Goal: Task Accomplishment & Management: Complete application form

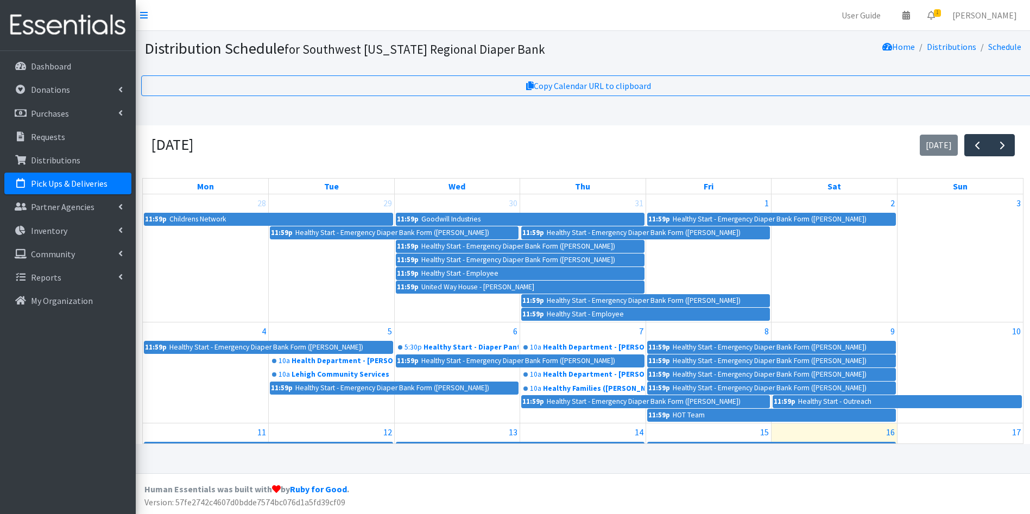
scroll to position [109, 0]
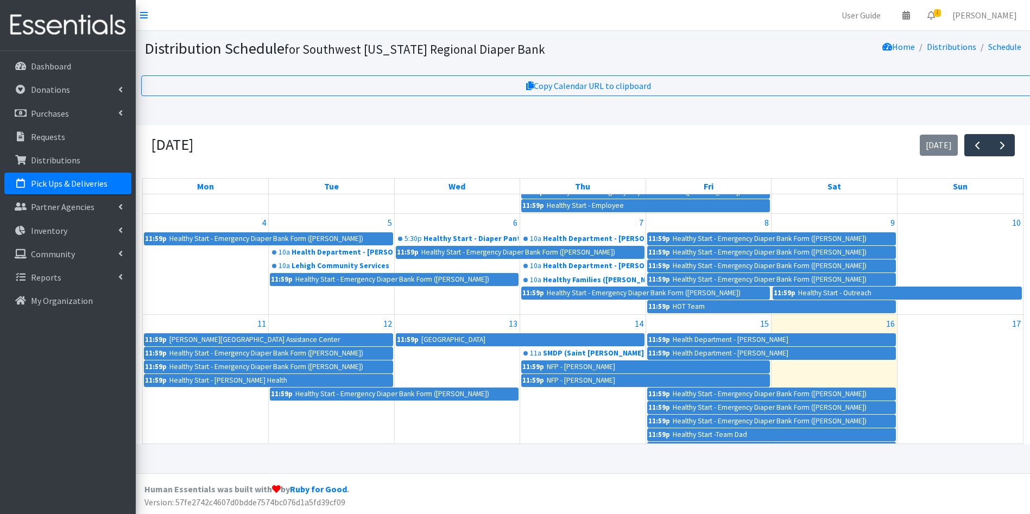
click at [78, 20] on img at bounding box center [67, 25] width 127 height 36
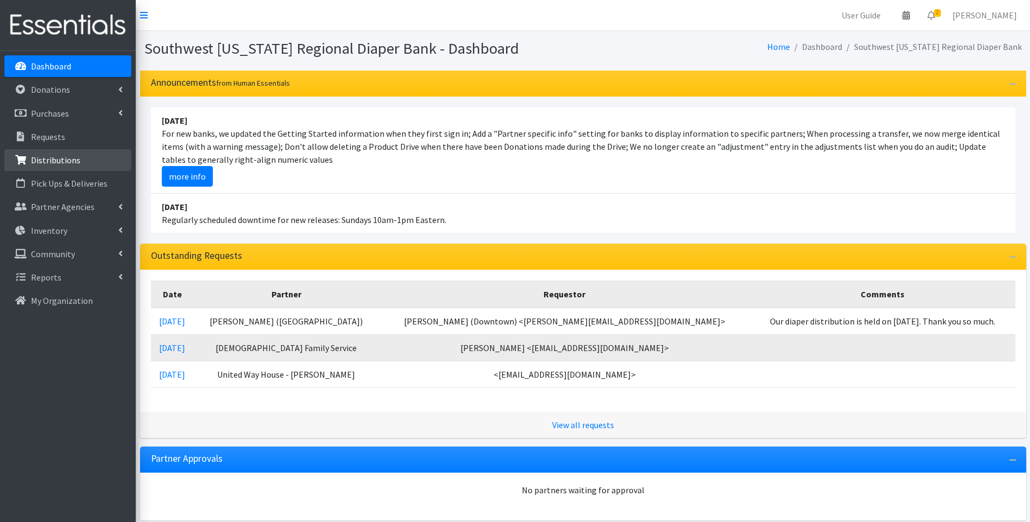
click at [63, 159] on p "Distributions" at bounding box center [55, 160] width 49 height 11
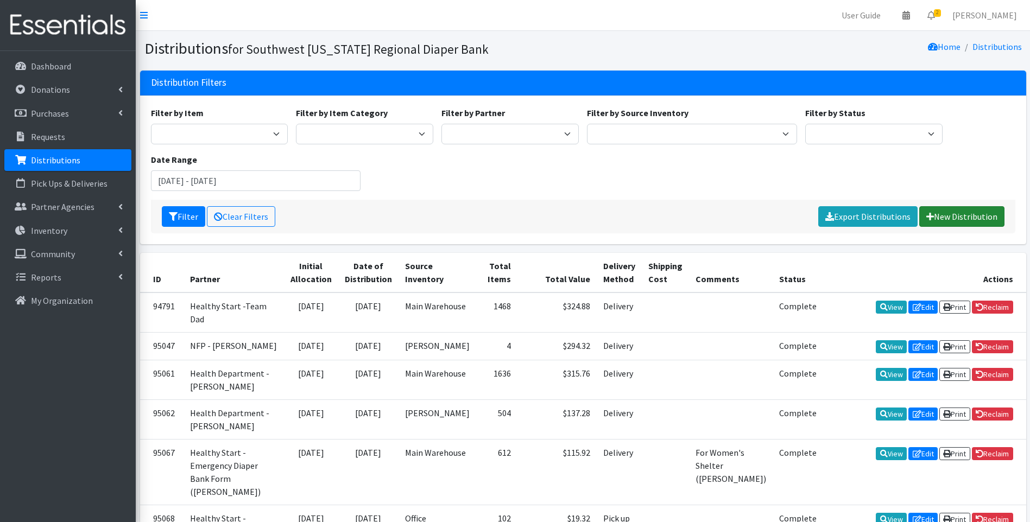
click at [954, 215] on link "New Distribution" at bounding box center [961, 216] width 85 height 21
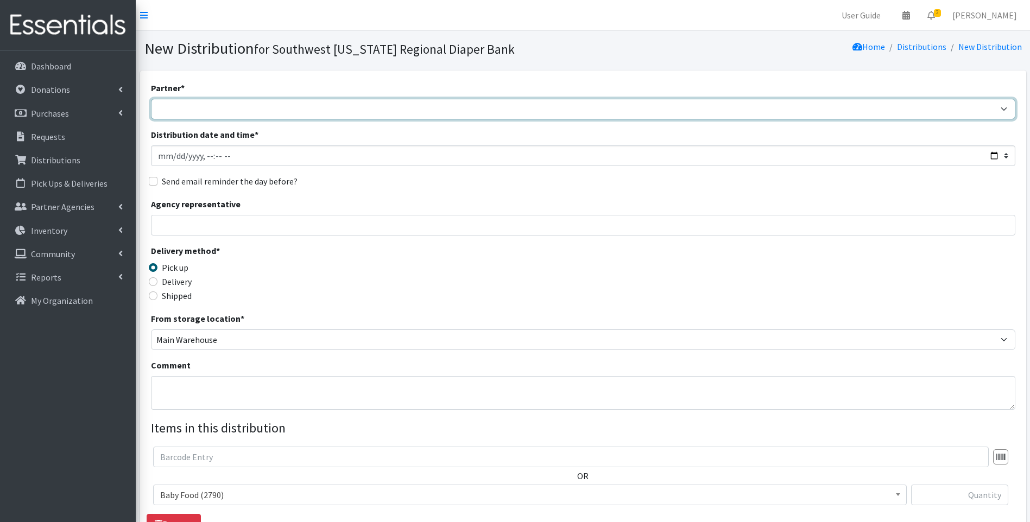
click at [276, 115] on select "ACT Abuse Counseling & Treatment Bayshore Fire Department Bonita Springs Assist…" at bounding box center [583, 109] width 865 height 21
select select "4196"
click at [151, 99] on select "ACT Abuse Counseling & Treatment Bayshore Fire Department Bonita Springs Assist…" at bounding box center [583, 109] width 865 height 21
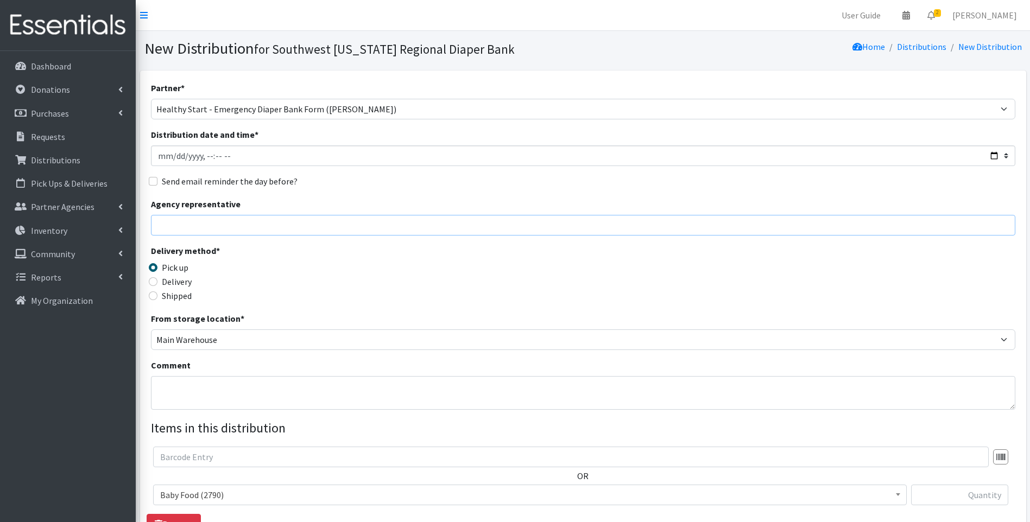
click at [251, 225] on input "Agency representative" at bounding box center [583, 225] width 865 height 21
type input "Viviana"
type input "1"
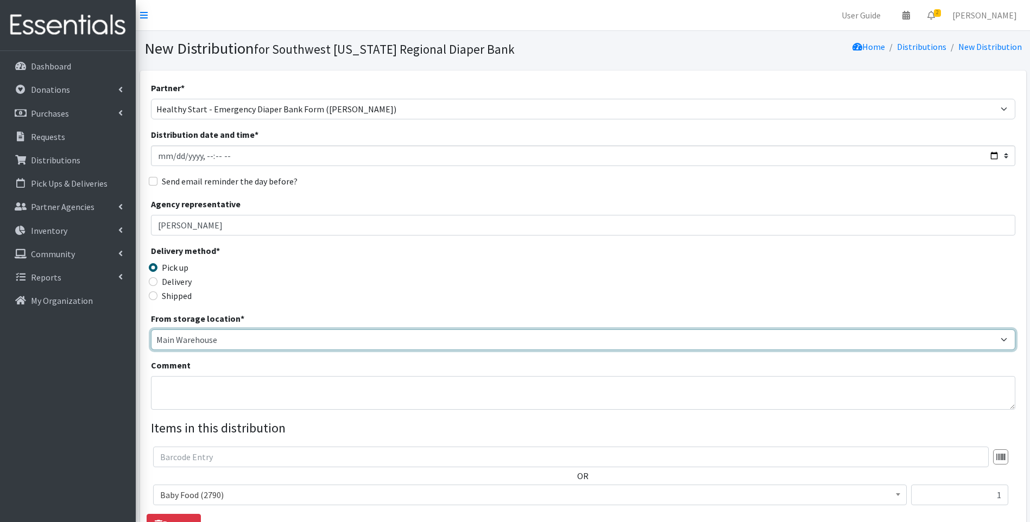
click at [178, 343] on select "Main Warehouse Office United Way Warehouse Winkler" at bounding box center [583, 340] width 865 height 21
select select "335"
click at [151, 330] on select "Main Warehouse Office United Way Warehouse Winkler" at bounding box center [583, 340] width 865 height 21
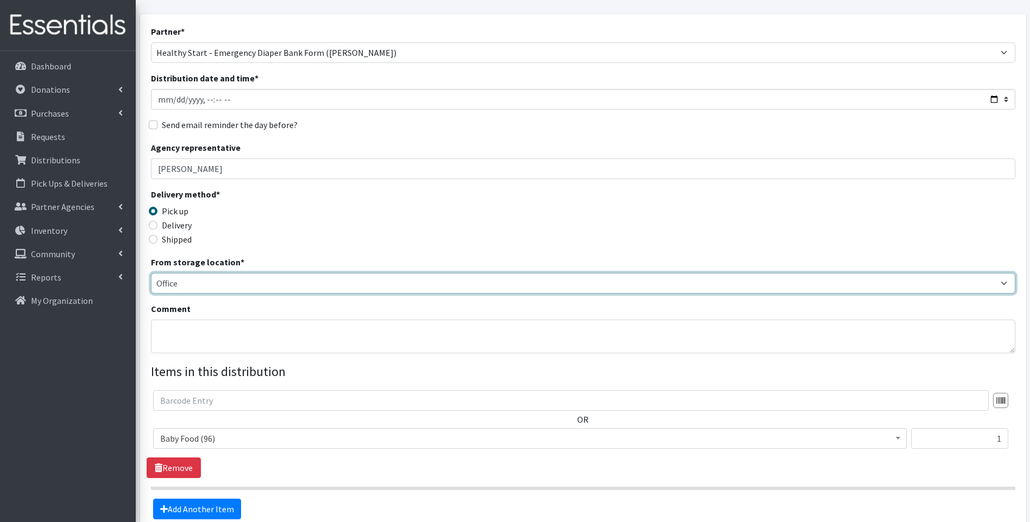
scroll to position [72, 0]
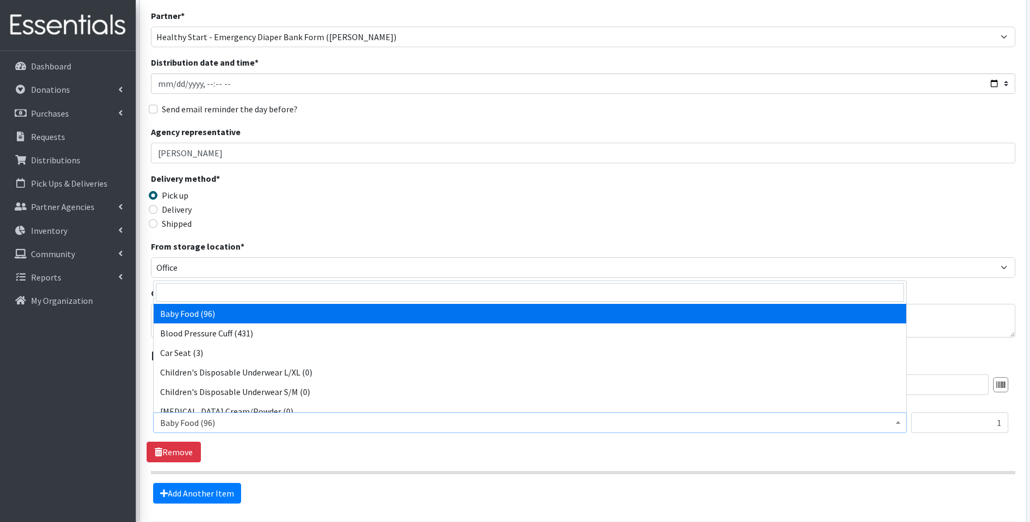
click at [200, 424] on span "Baby Food (96)" at bounding box center [530, 422] width 740 height 15
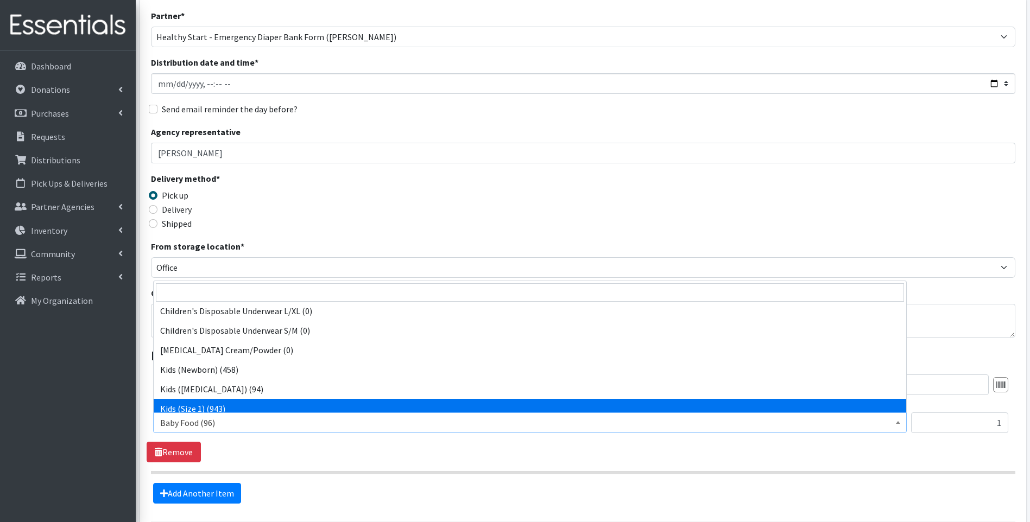
scroll to position [109, 0]
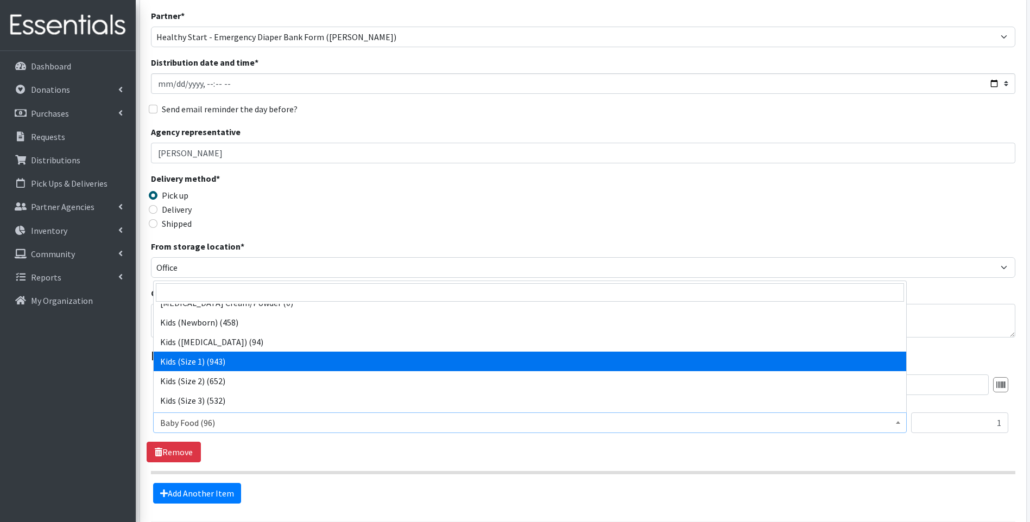
select select "10069"
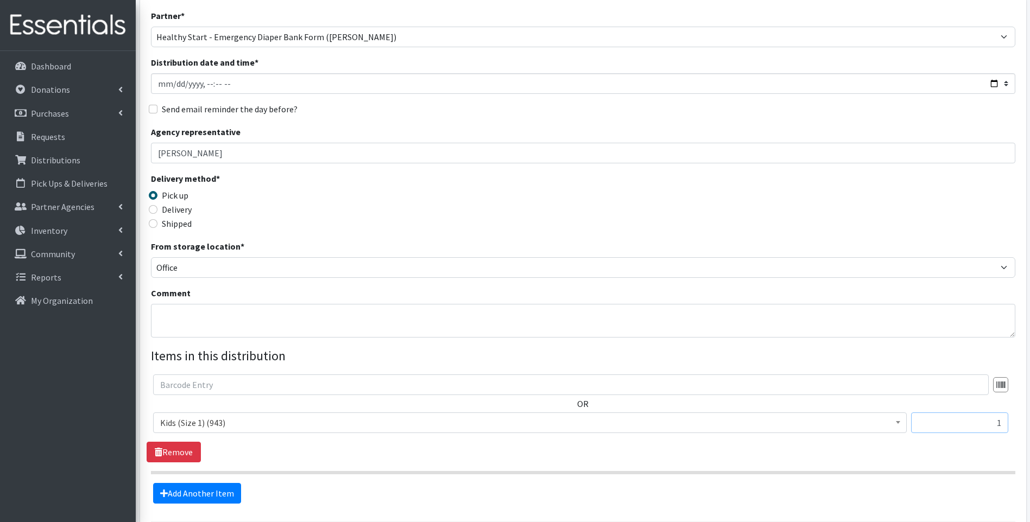
drag, startPoint x: 982, startPoint y: 424, endPoint x: 1006, endPoint y: 430, distance: 25.2
click at [1006, 430] on input "1" at bounding box center [959, 423] width 97 height 21
type input "4"
type input "396"
click at [174, 495] on link "Add Another Item" at bounding box center [197, 493] width 88 height 21
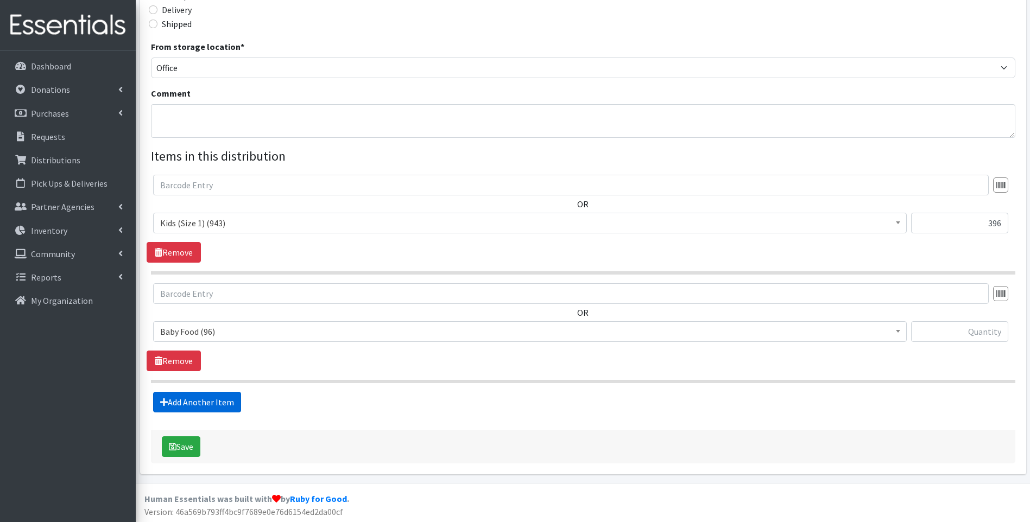
scroll to position [274, 0]
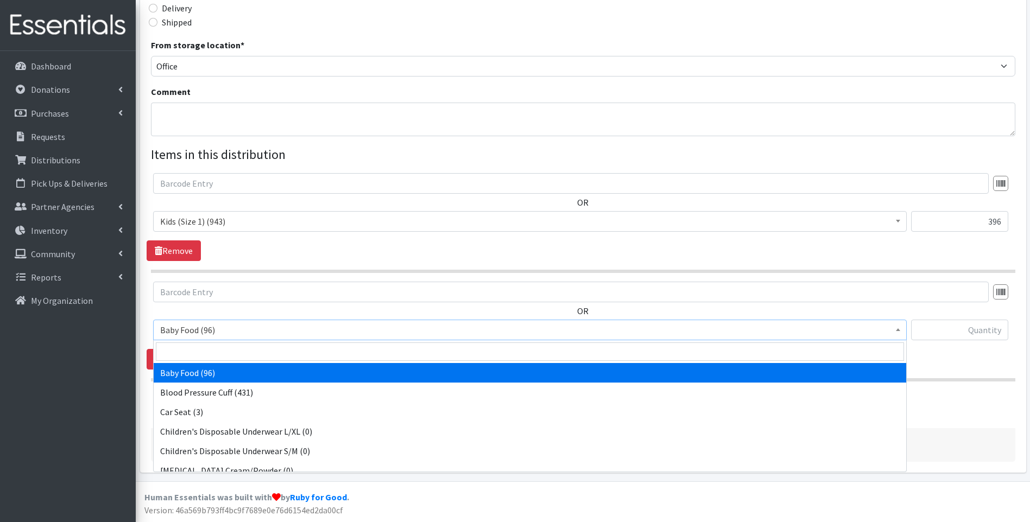
click at [237, 327] on span "Baby Food (96)" at bounding box center [530, 330] width 740 height 15
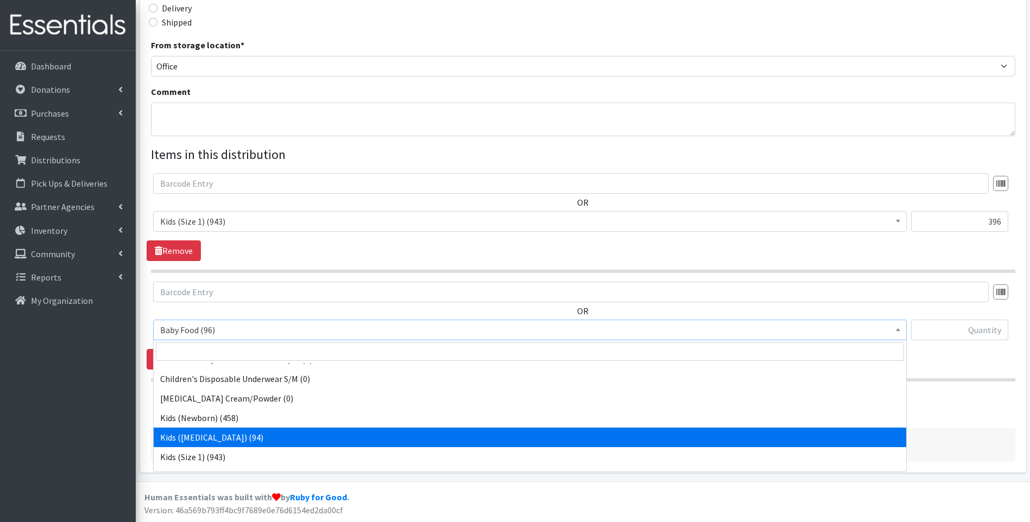
scroll to position [109, 0]
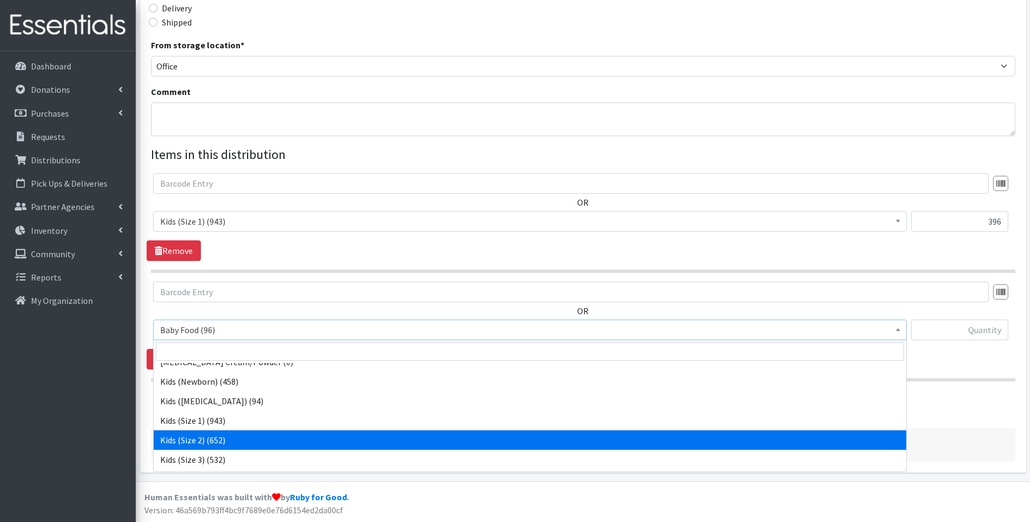
select select "10068"
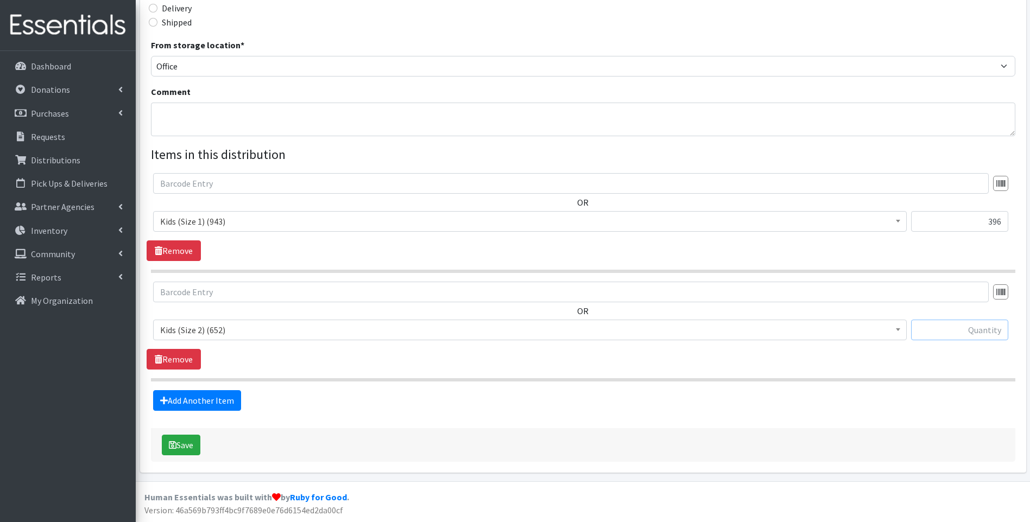
click at [940, 338] on input "text" at bounding box center [959, 330] width 97 height 21
type input "400"
click at [226, 399] on link "Add Another Item" at bounding box center [197, 400] width 88 height 21
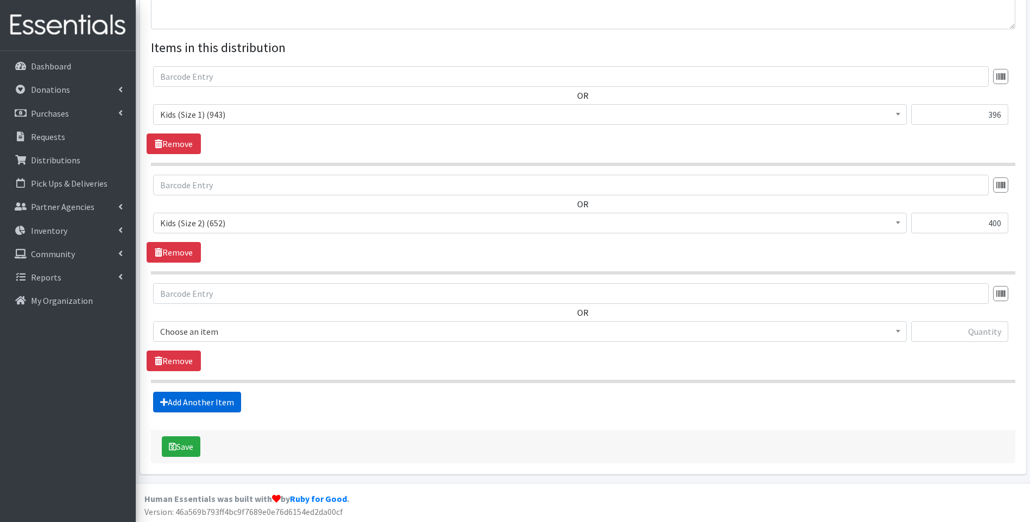
scroll to position [382, 0]
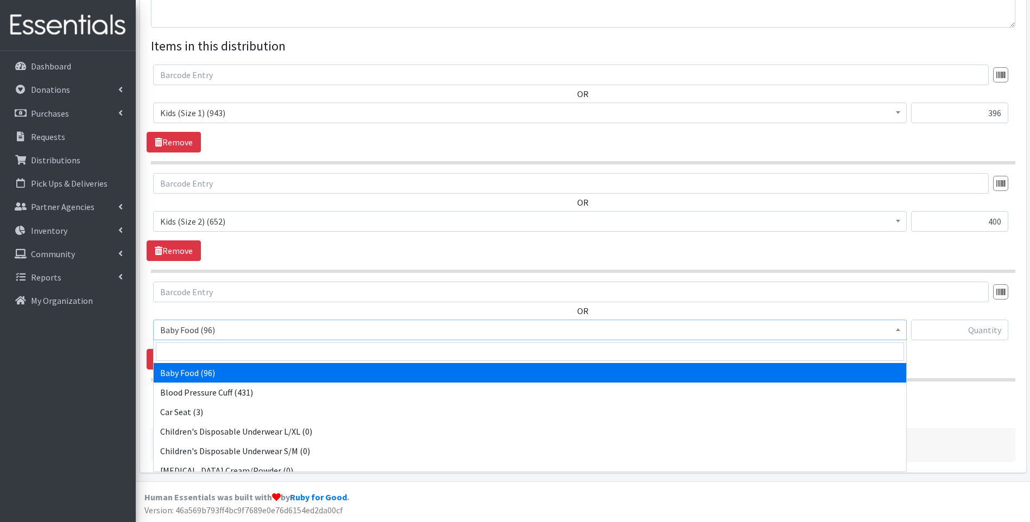
click at [218, 336] on span "Baby Food (96)" at bounding box center [530, 330] width 740 height 15
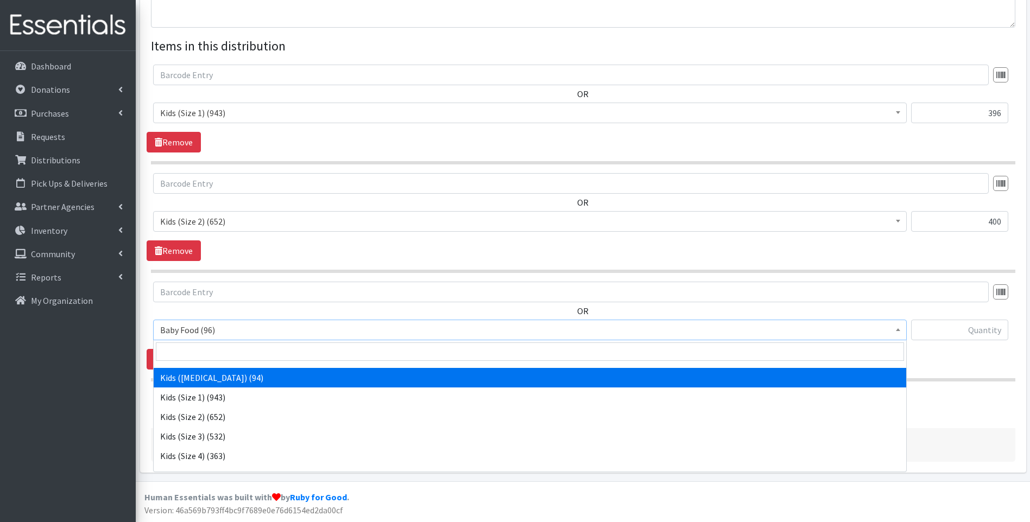
scroll to position [145, 0]
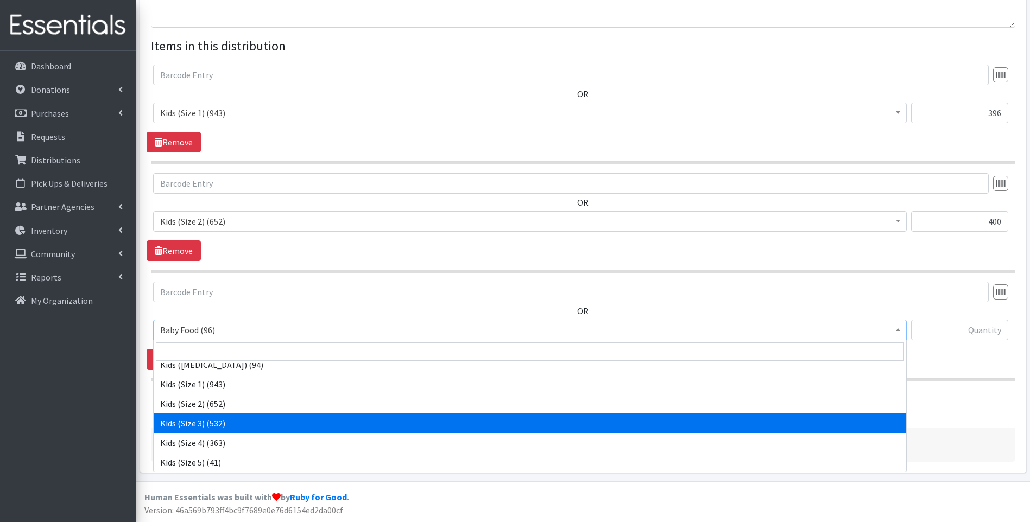
select select "10061"
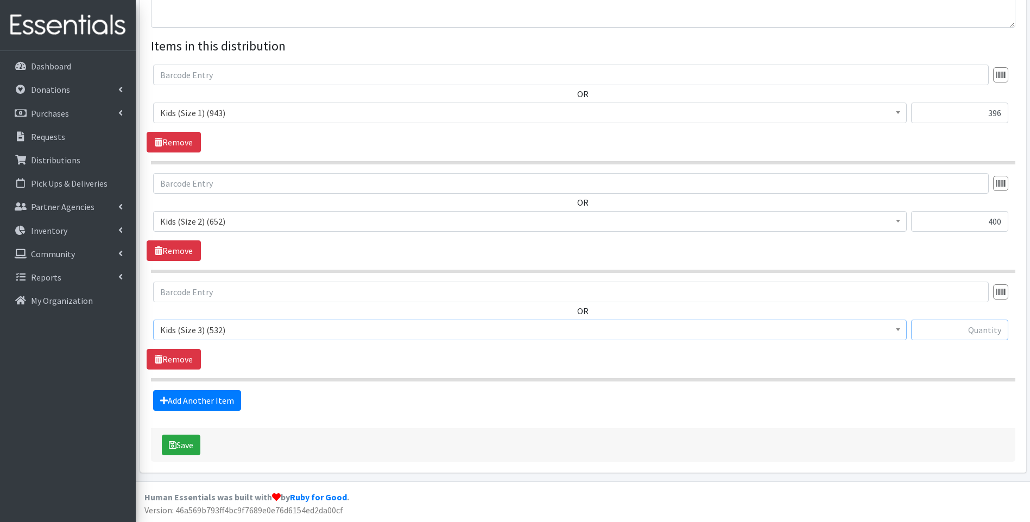
drag, startPoint x: 947, startPoint y: 330, endPoint x: 926, endPoint y: 322, distance: 22.7
click at [947, 330] on input "text" at bounding box center [959, 330] width 97 height 21
type input "200"
click at [185, 405] on link "Add Another Item" at bounding box center [197, 400] width 88 height 21
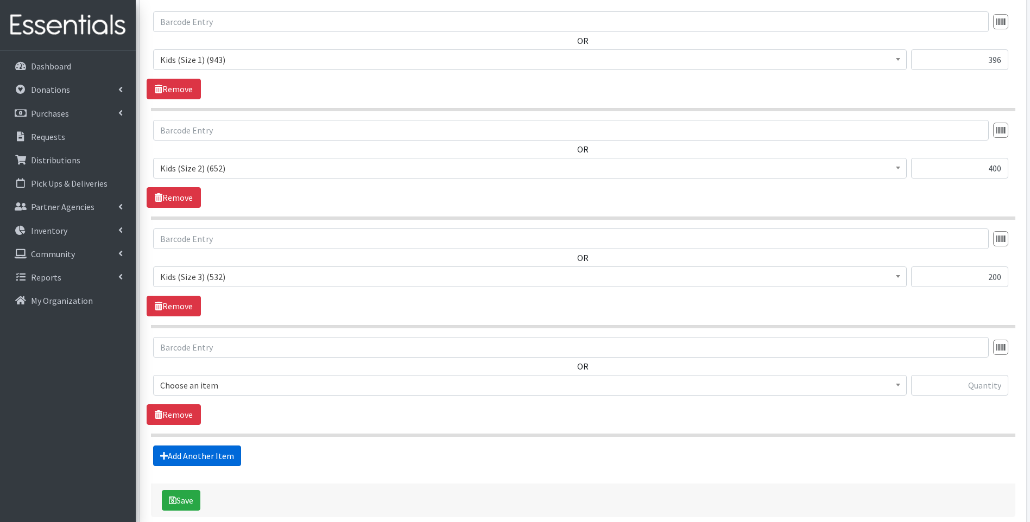
scroll to position [491, 0]
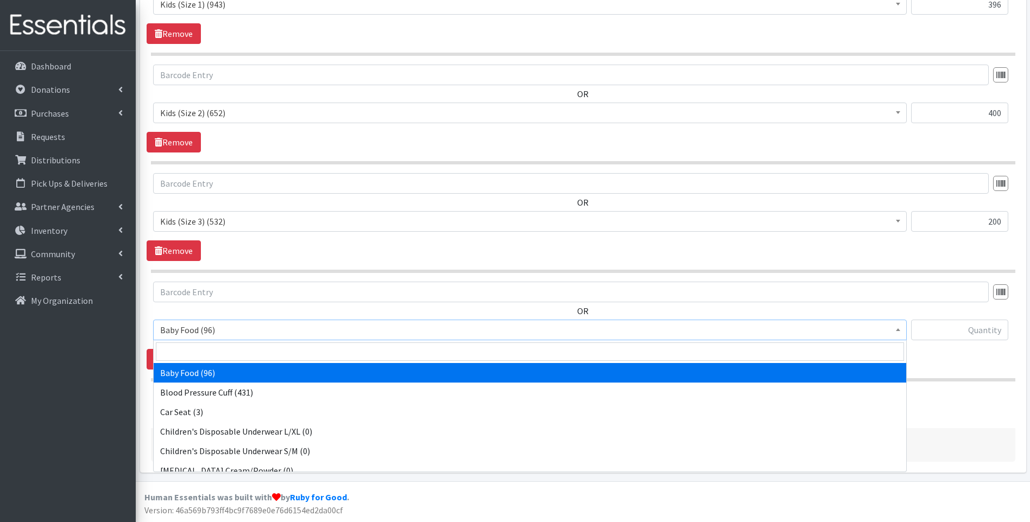
click at [232, 333] on span "Baby Food (96)" at bounding box center [530, 330] width 740 height 15
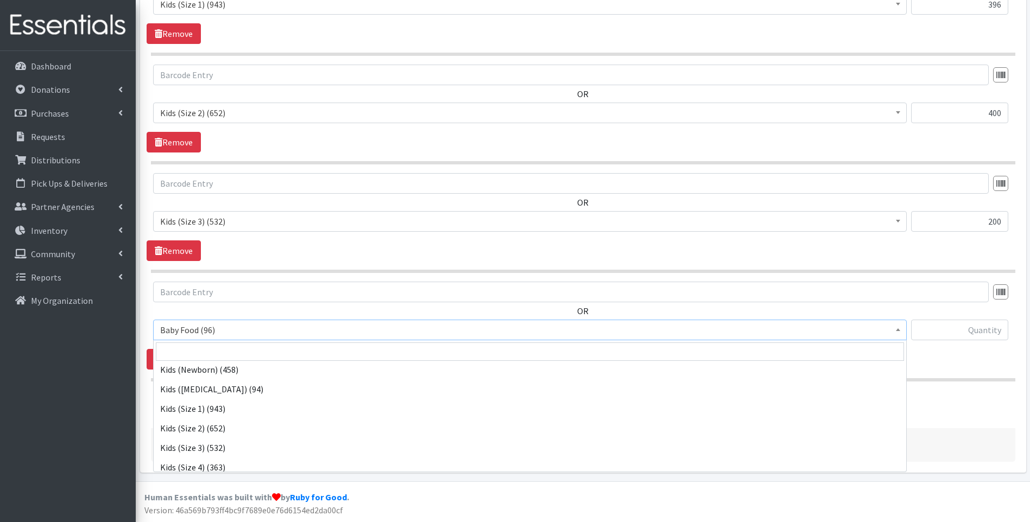
scroll to position [145, 0]
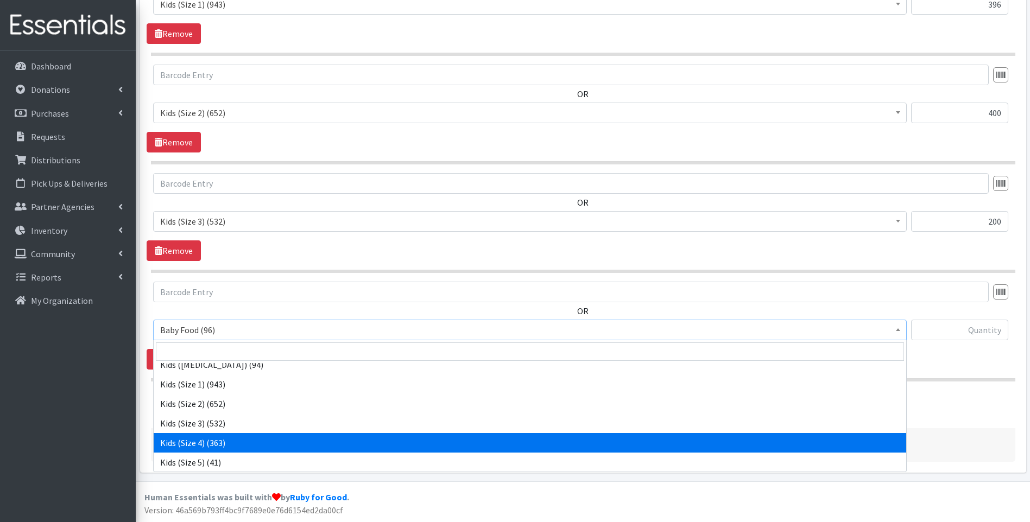
select select "10078"
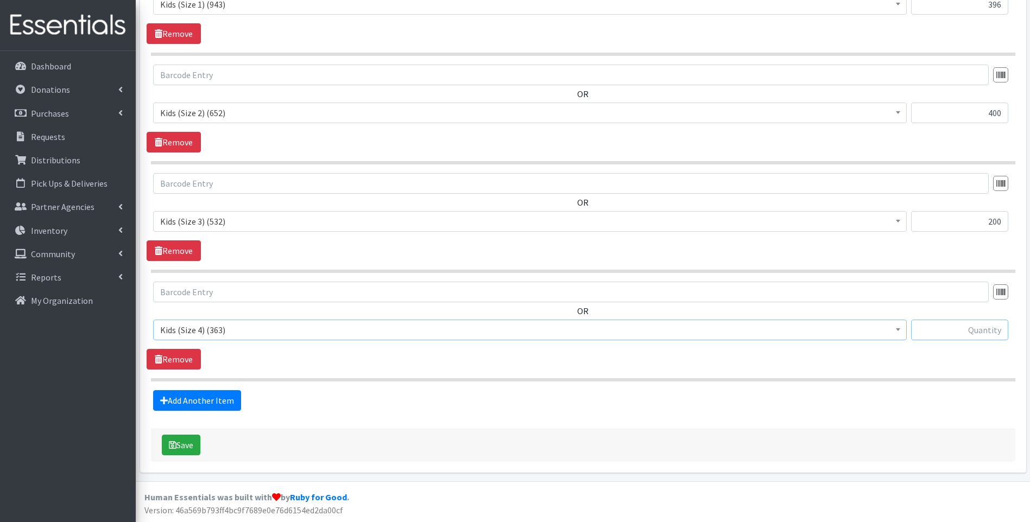
click at [996, 324] on input "text" at bounding box center [959, 330] width 97 height 21
type input "400"
click at [215, 395] on link "Add Another Item" at bounding box center [197, 400] width 88 height 21
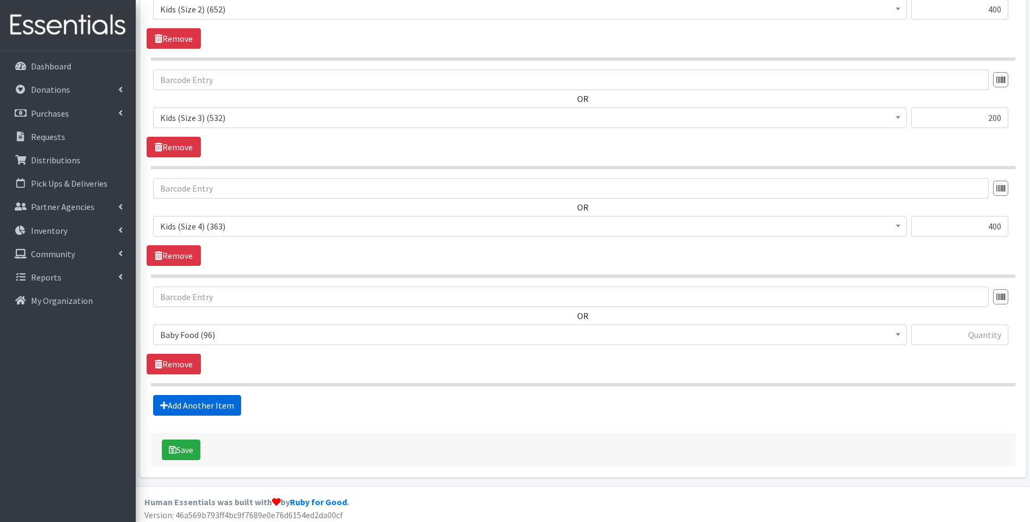
scroll to position [600, 0]
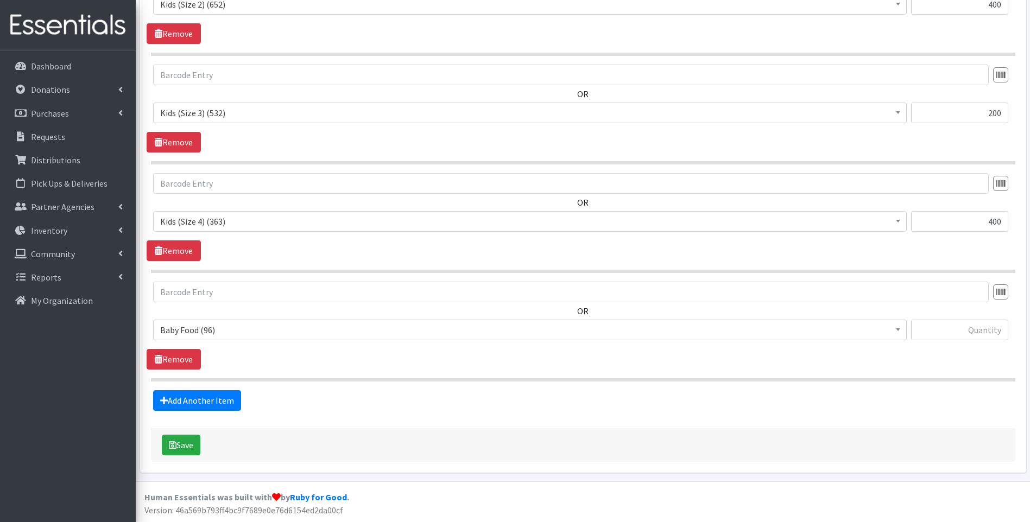
click at [240, 334] on span "Baby Food (96)" at bounding box center [530, 330] width 740 height 15
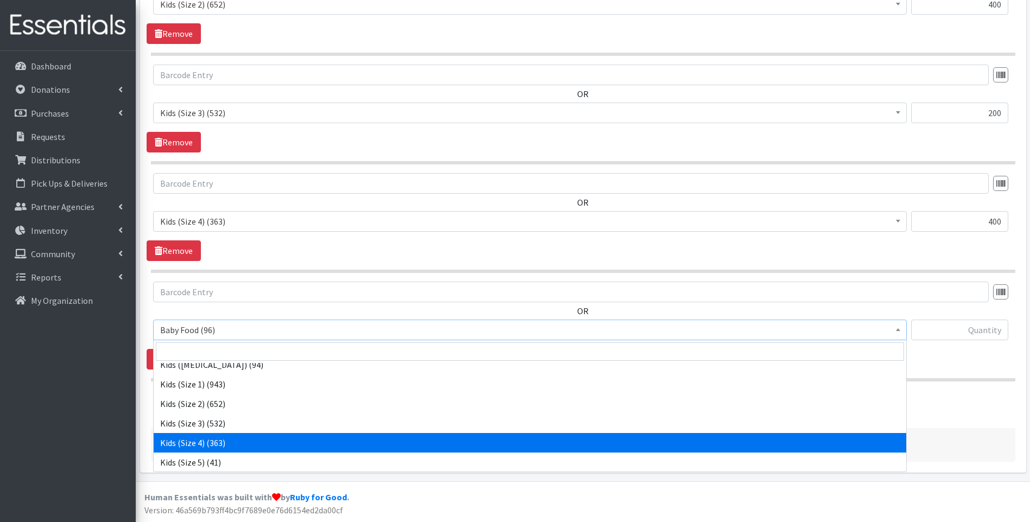
scroll to position [181, 0]
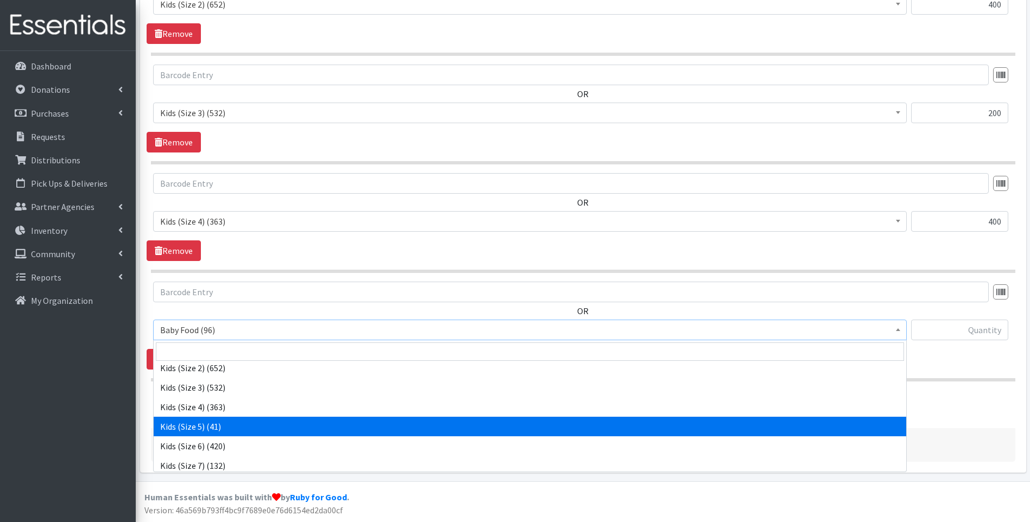
select select "10042"
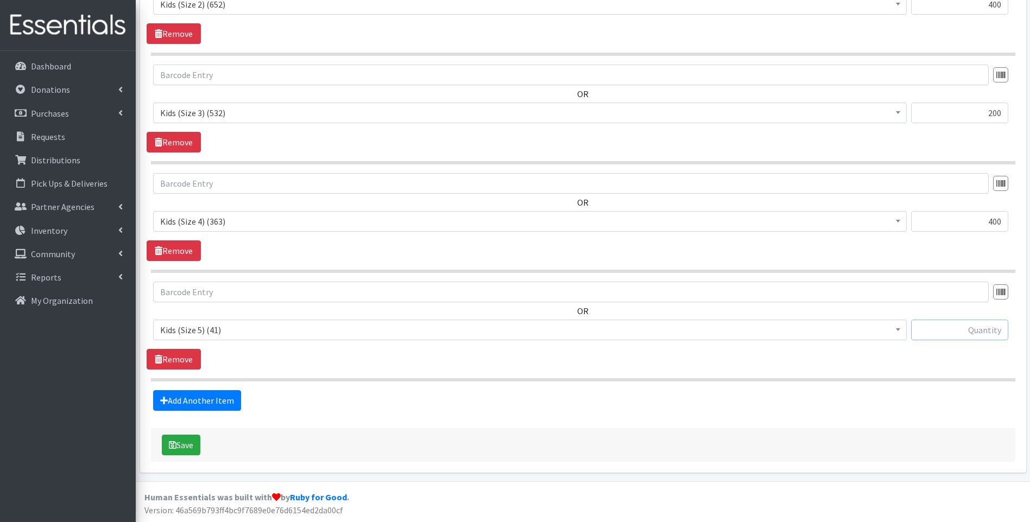
drag, startPoint x: 956, startPoint y: 331, endPoint x: 940, endPoint y: 340, distance: 18.9
click at [956, 331] on input "text" at bounding box center [959, 330] width 97 height 21
type input "600"
click at [203, 398] on link "Add Another Item" at bounding box center [197, 400] width 88 height 21
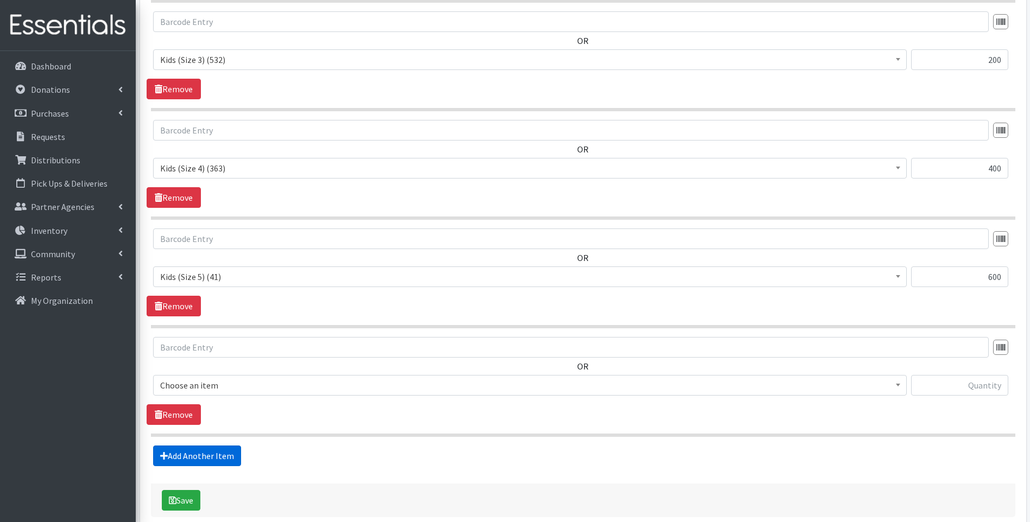
scroll to position [708, 0]
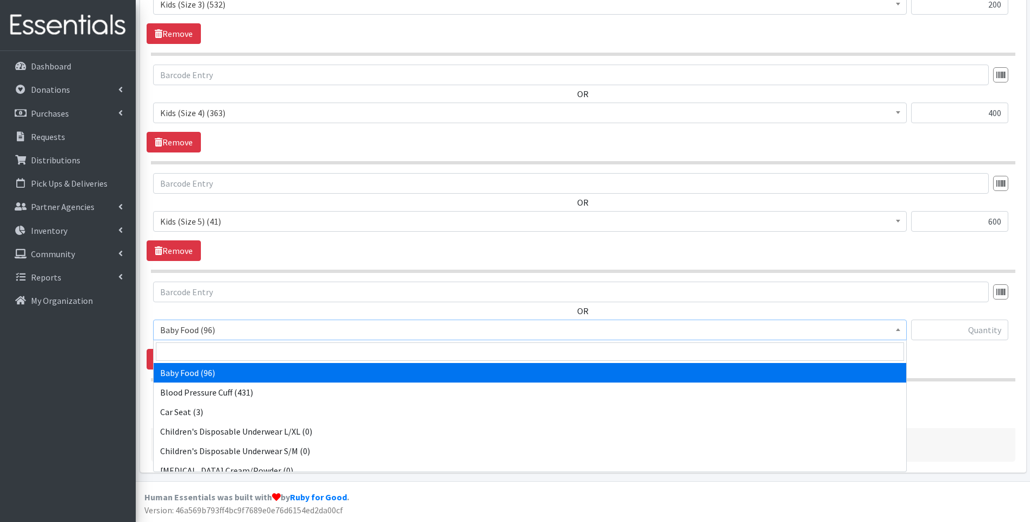
click at [285, 333] on span "Baby Food (96)" at bounding box center [530, 330] width 740 height 15
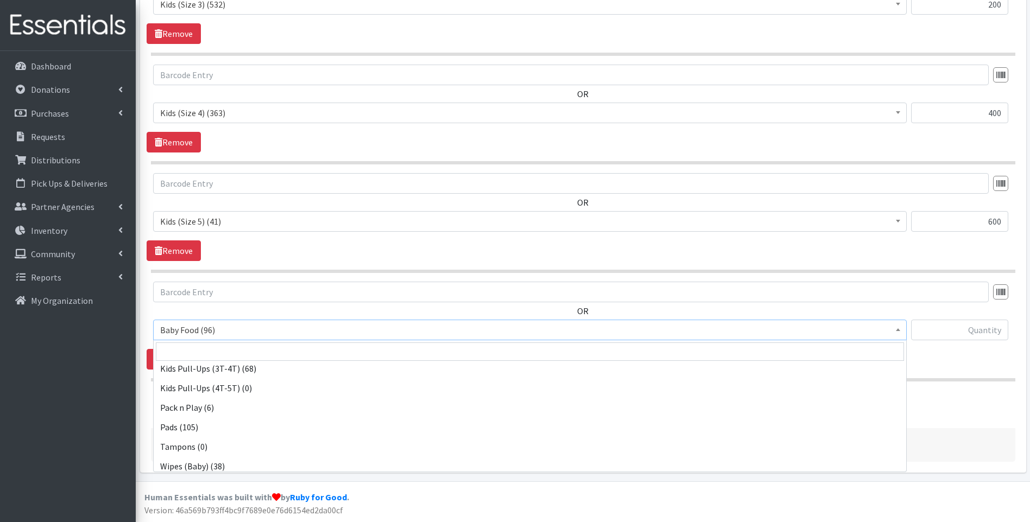
scroll to position [341, 0]
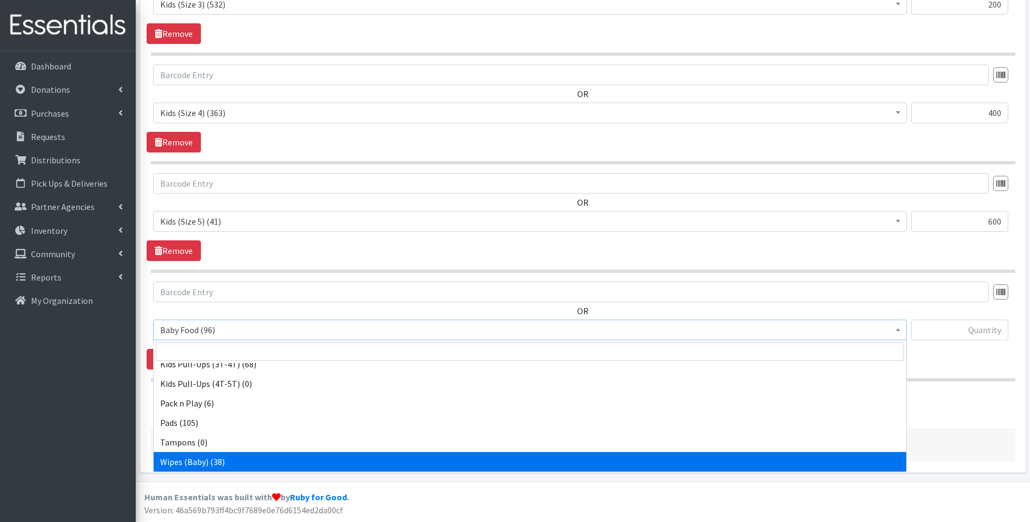
select select "10041"
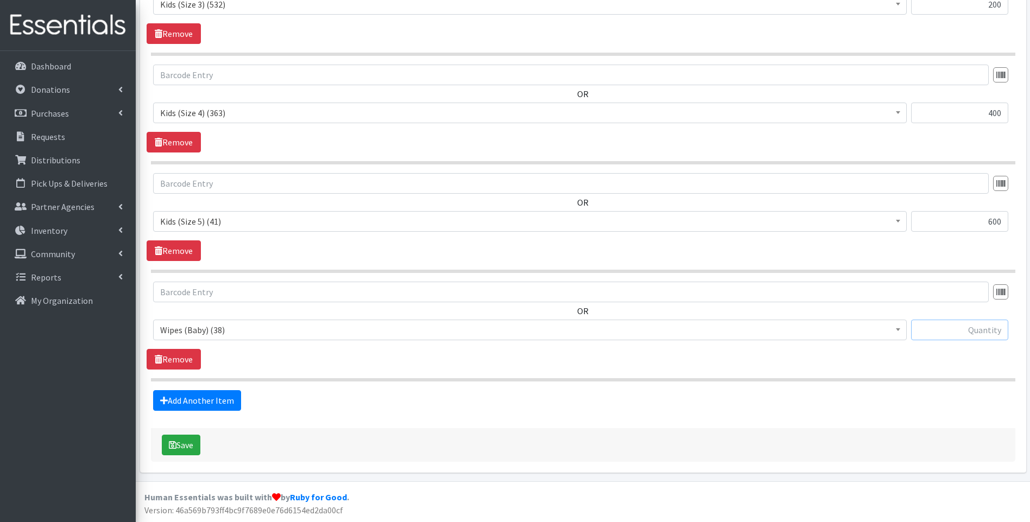
click at [967, 330] on input "text" at bounding box center [959, 330] width 97 height 21
type input "60"
click at [633, 409] on div "Add Another Item" at bounding box center [583, 400] width 873 height 21
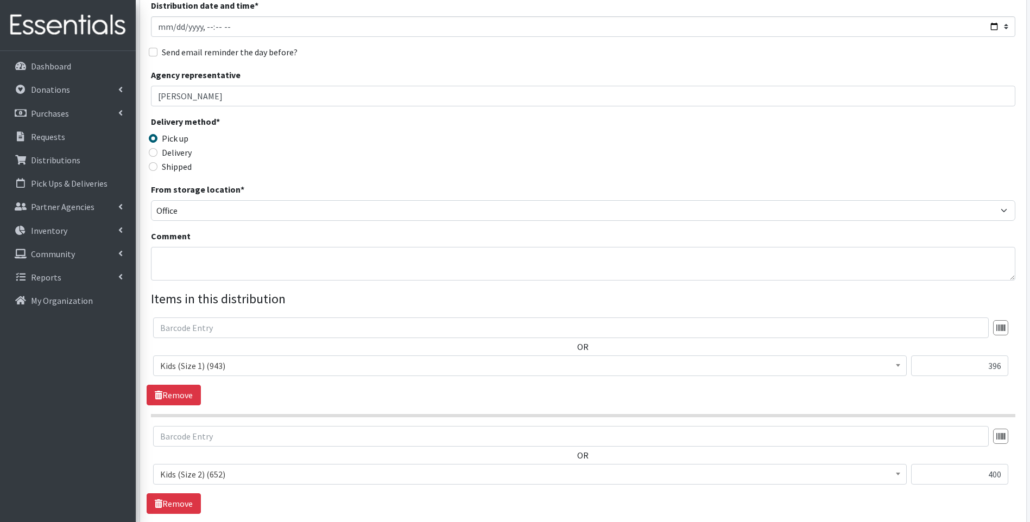
scroll to position [0, 0]
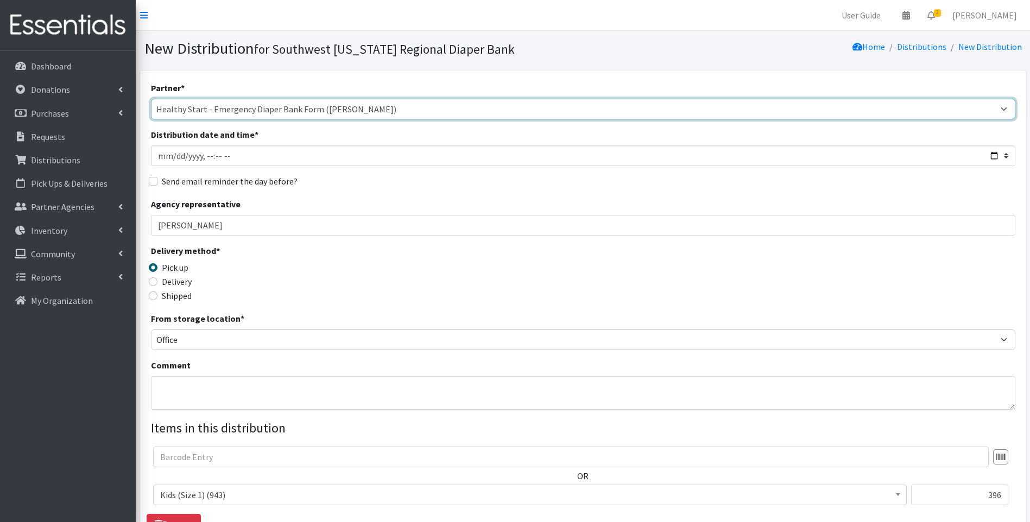
click at [224, 108] on select "ACT Abuse Counseling & Treatment Bayshore Fire Department Bonita Springs Assist…" at bounding box center [583, 109] width 865 height 21
select select "3818"
click at [151, 99] on select "ACT Abuse Counseling & Treatment Bayshore Fire Department Bonita Springs Assist…" at bounding box center [583, 109] width 865 height 21
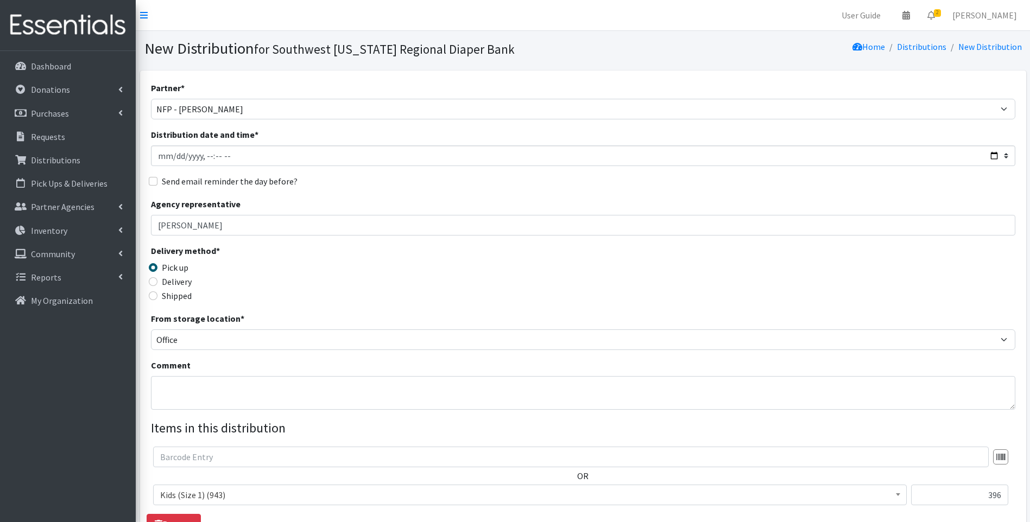
click at [322, 278] on div "Delivery" at bounding box center [259, 281] width 216 height 13
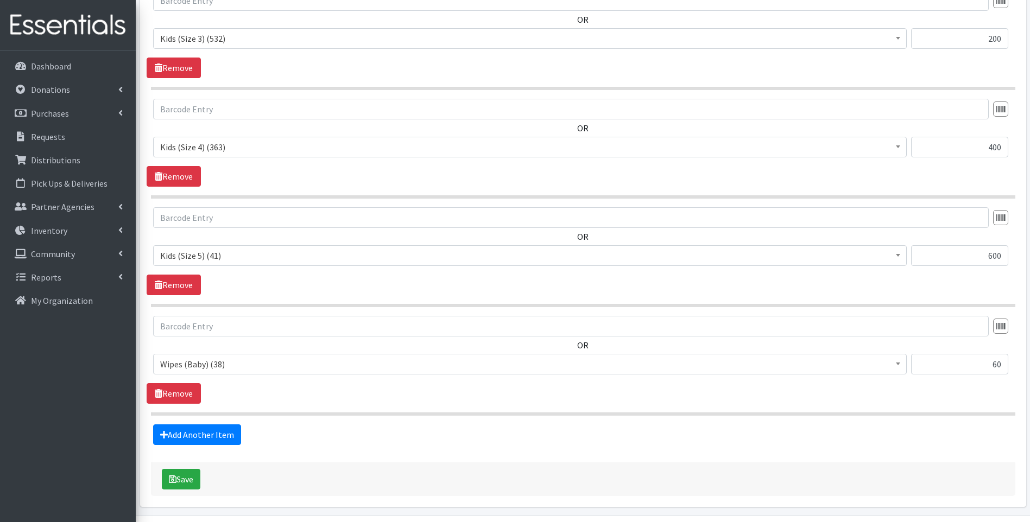
scroll to position [708, 0]
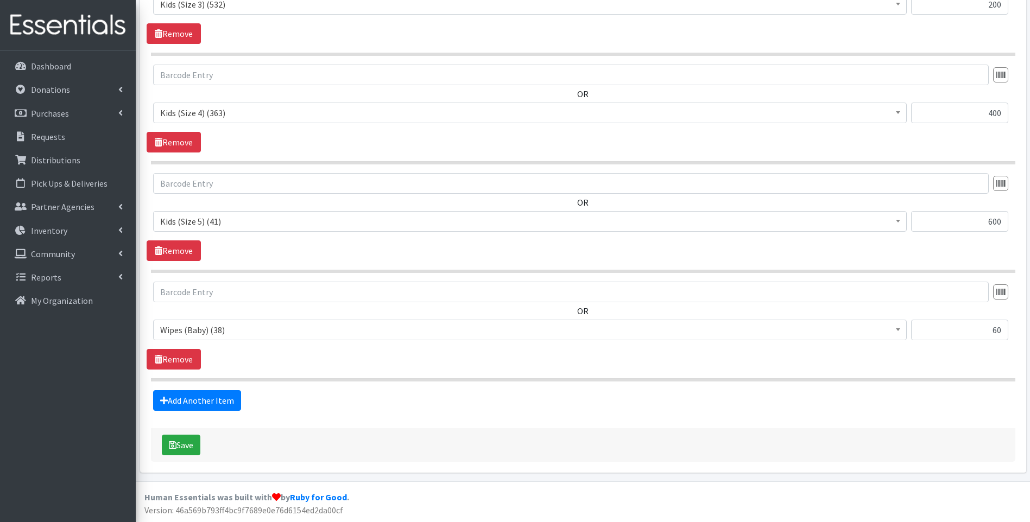
drag, startPoint x: 436, startPoint y: 399, endPoint x: 400, endPoint y: 415, distance: 39.2
click at [436, 399] on div "Add Another Item" at bounding box center [583, 400] width 873 height 21
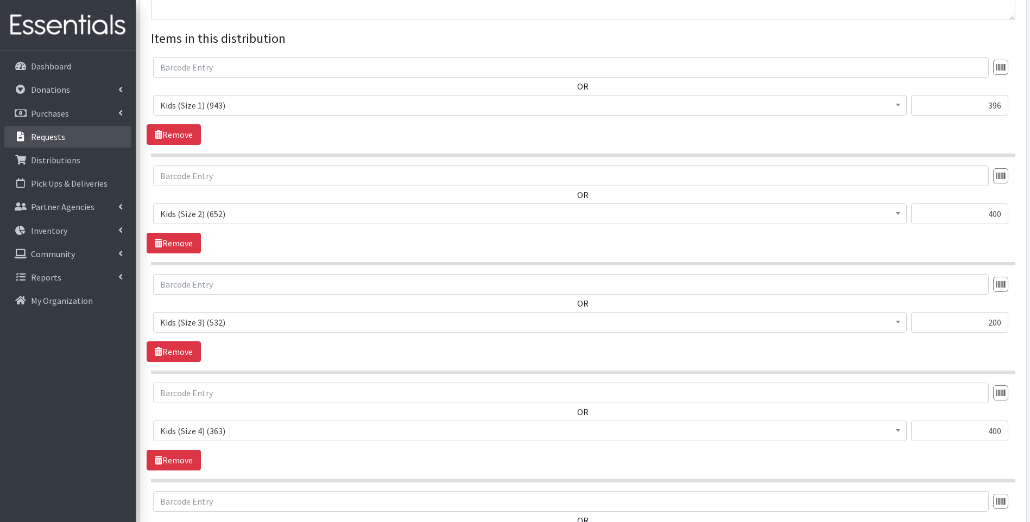
scroll to position [382, 0]
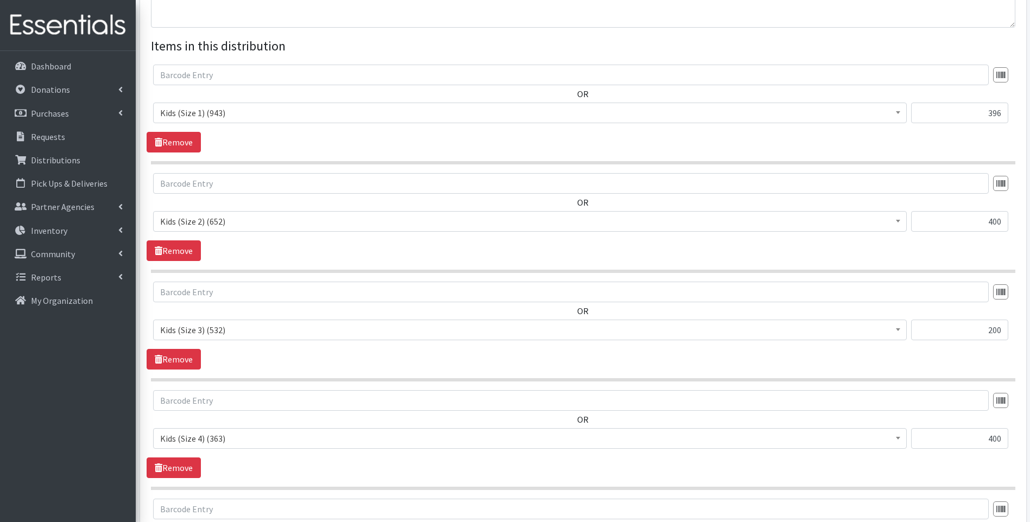
click at [77, 29] on img at bounding box center [67, 25] width 127 height 36
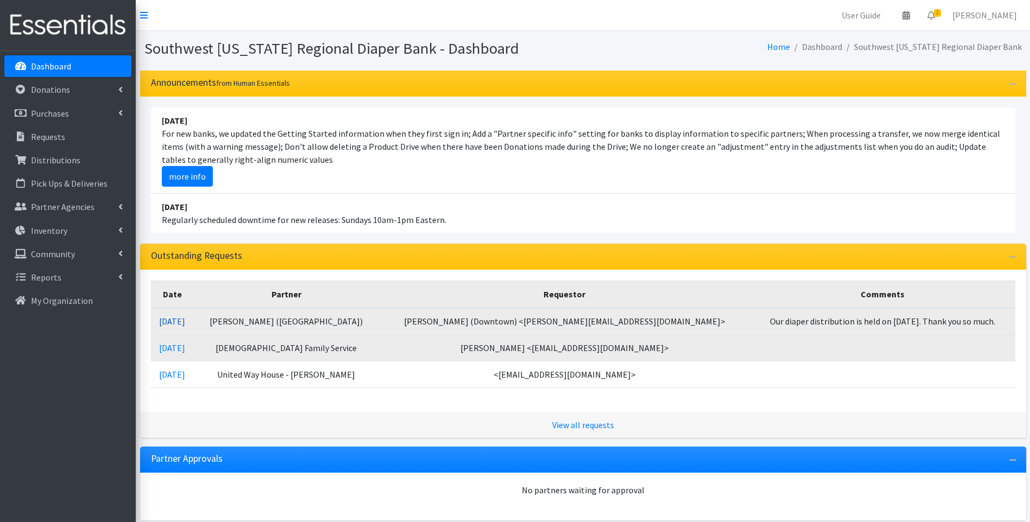
click at [185, 325] on link "08/17/2025" at bounding box center [172, 321] width 26 height 11
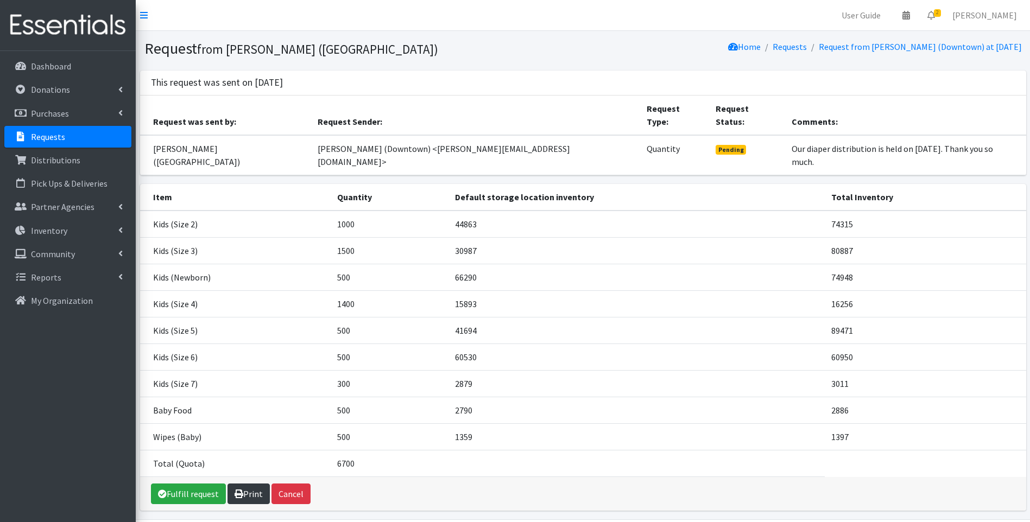
click at [248, 484] on link "Print" at bounding box center [249, 494] width 42 height 21
click at [23, 24] on img at bounding box center [67, 25] width 127 height 36
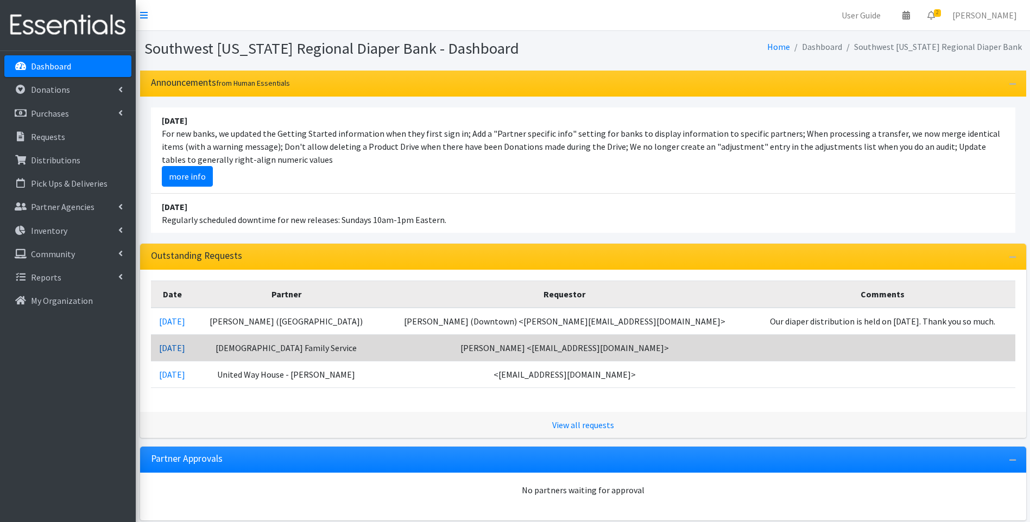
click at [185, 349] on link "08/14/2025" at bounding box center [172, 348] width 26 height 11
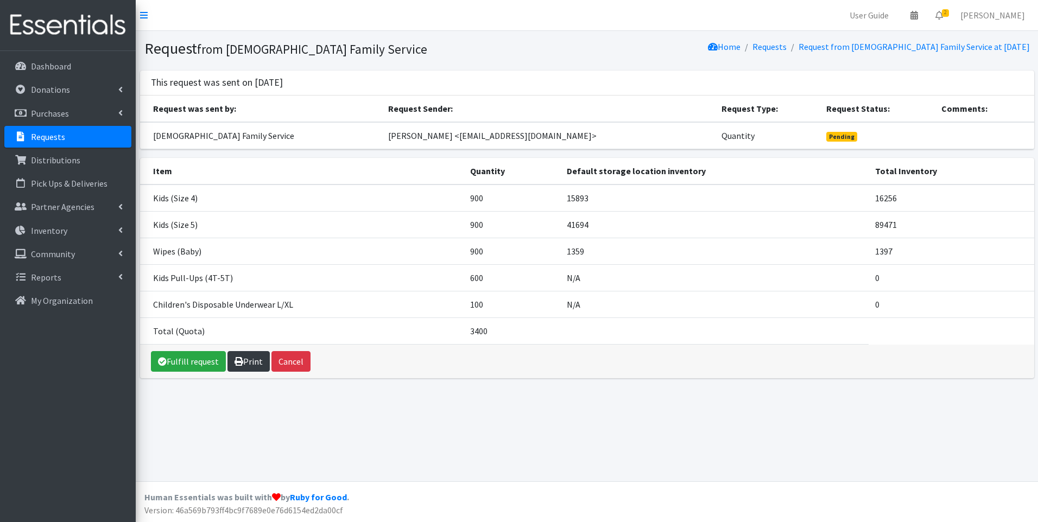
click at [254, 361] on link "Print" at bounding box center [249, 361] width 42 height 21
click at [71, 21] on img at bounding box center [67, 25] width 127 height 36
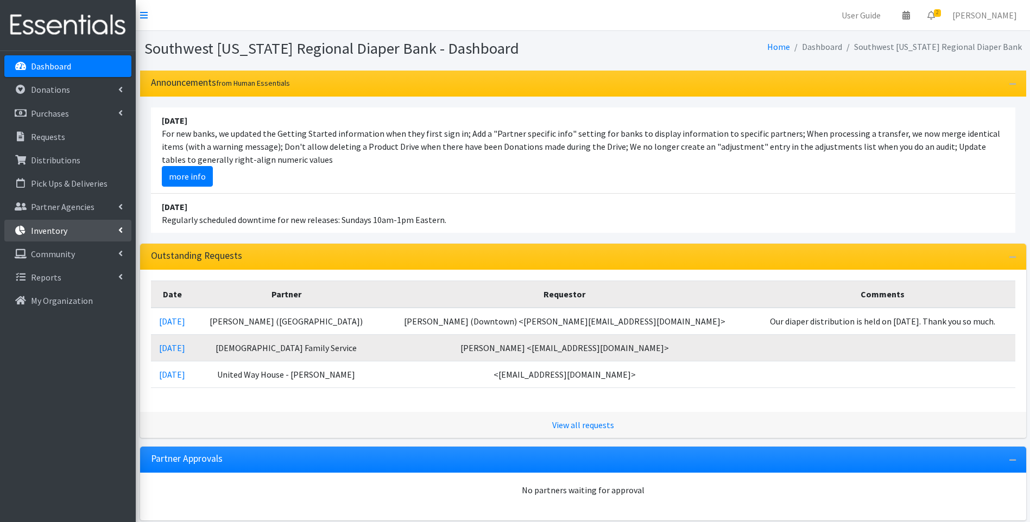
click at [48, 232] on p "Inventory" at bounding box center [49, 230] width 36 height 11
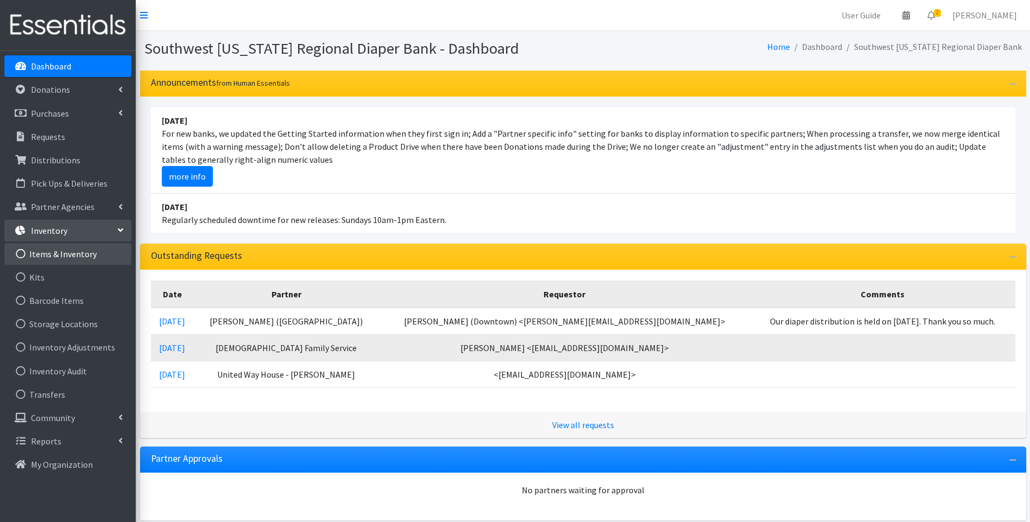
click at [54, 248] on link "Items & Inventory" at bounding box center [67, 254] width 127 height 22
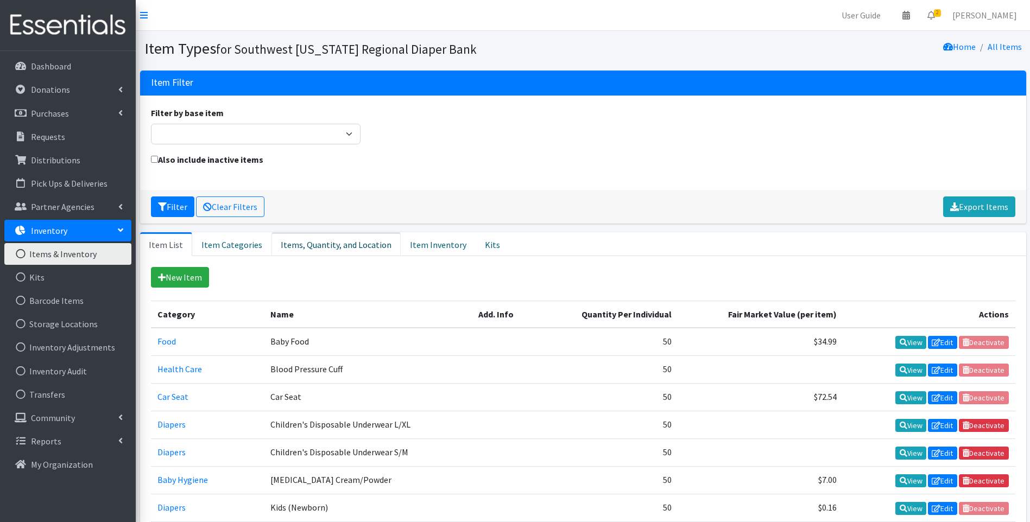
click at [318, 238] on link "Items, Quantity, and Location" at bounding box center [336, 244] width 129 height 24
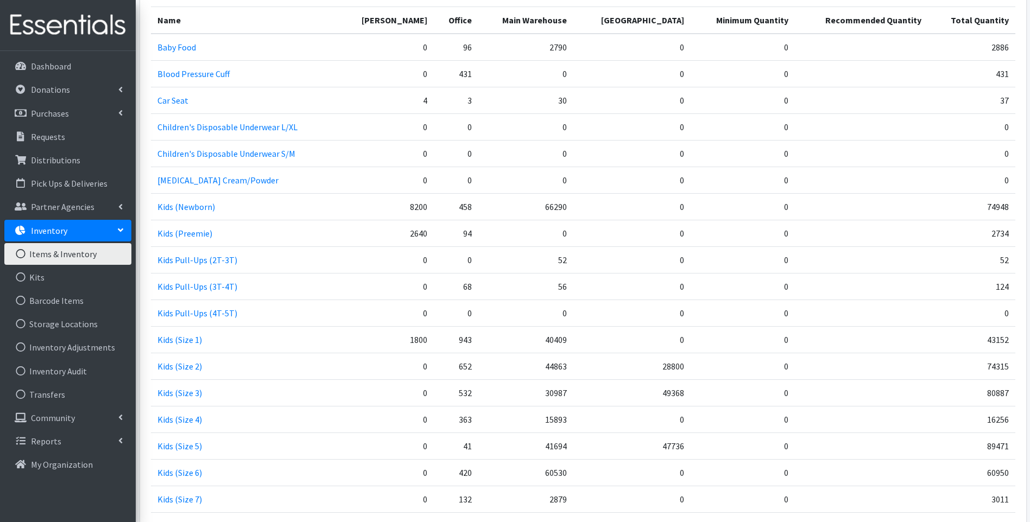
scroll to position [379, 0]
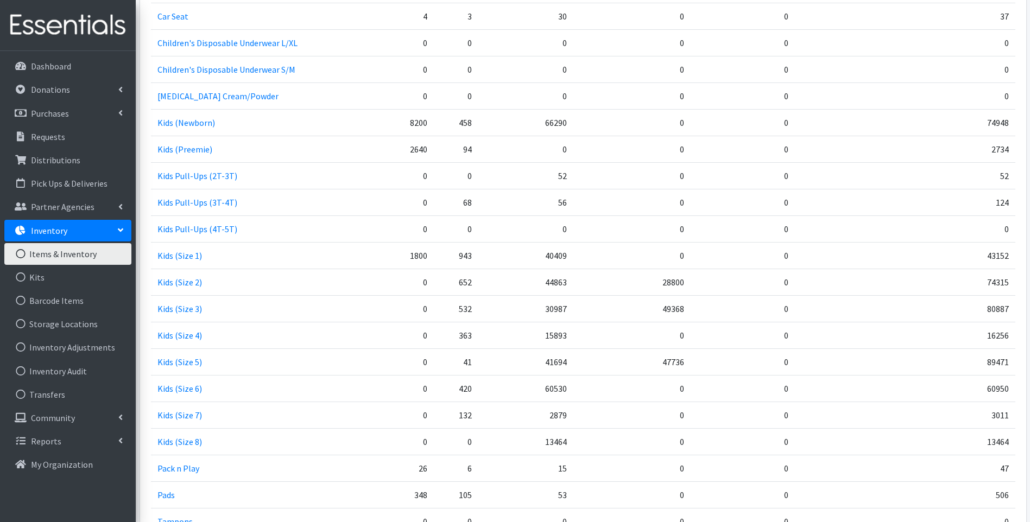
click at [659, 360] on td "47736" at bounding box center [632, 362] width 117 height 27
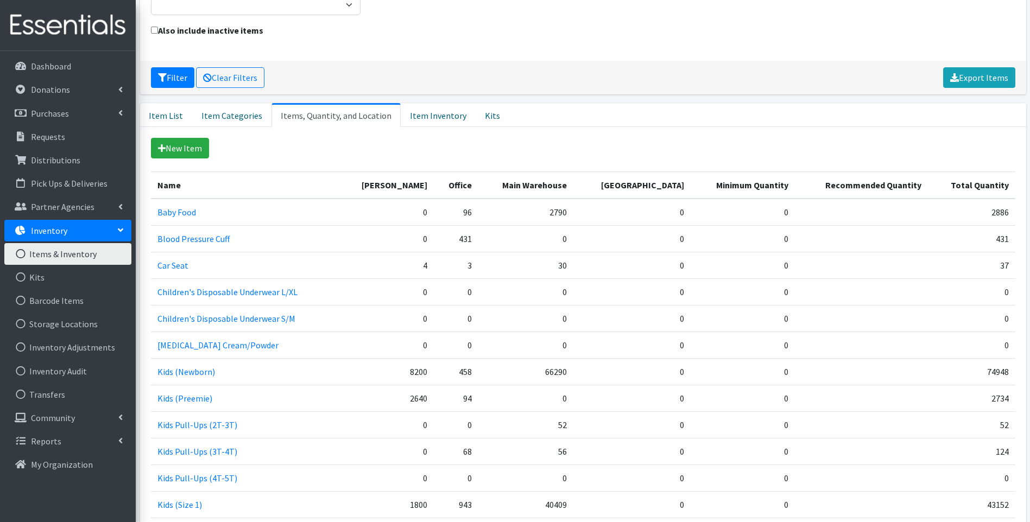
scroll to position [0, 0]
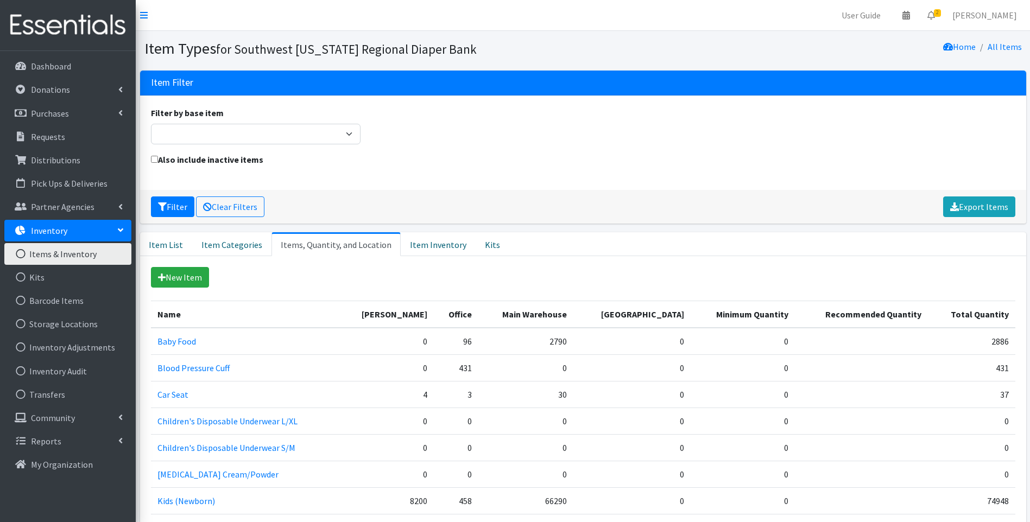
click at [593, 133] on div "Filter by base item Adult Briefs (Large/X-Large) Adult Briefs (Medium/Large) Ad…" at bounding box center [583, 129] width 873 height 47
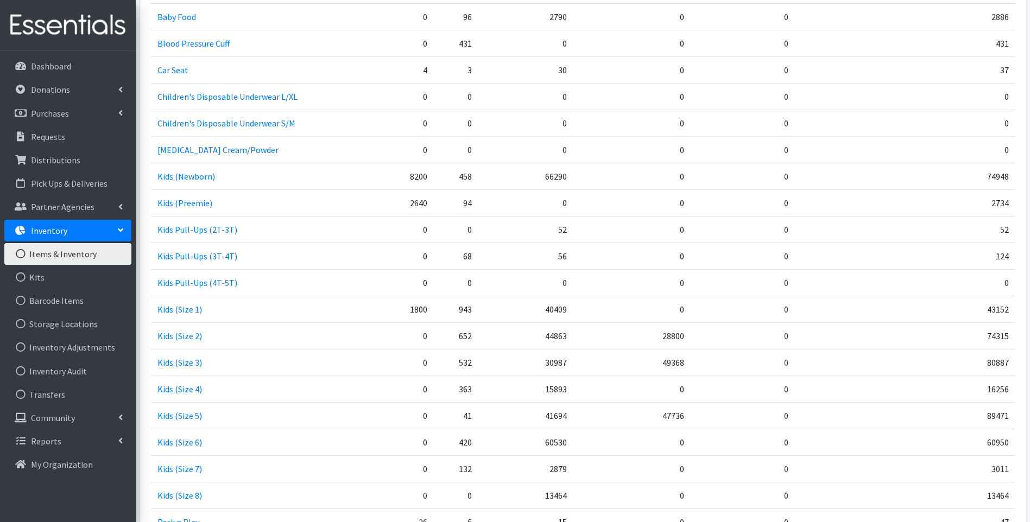
scroll to position [326, 0]
drag, startPoint x: 528, startPoint y: 387, endPoint x: 537, endPoint y: 383, distance: 9.2
click at [528, 387] on td "15893" at bounding box center [525, 388] width 95 height 27
click at [526, 385] on td "15893" at bounding box center [525, 388] width 95 height 27
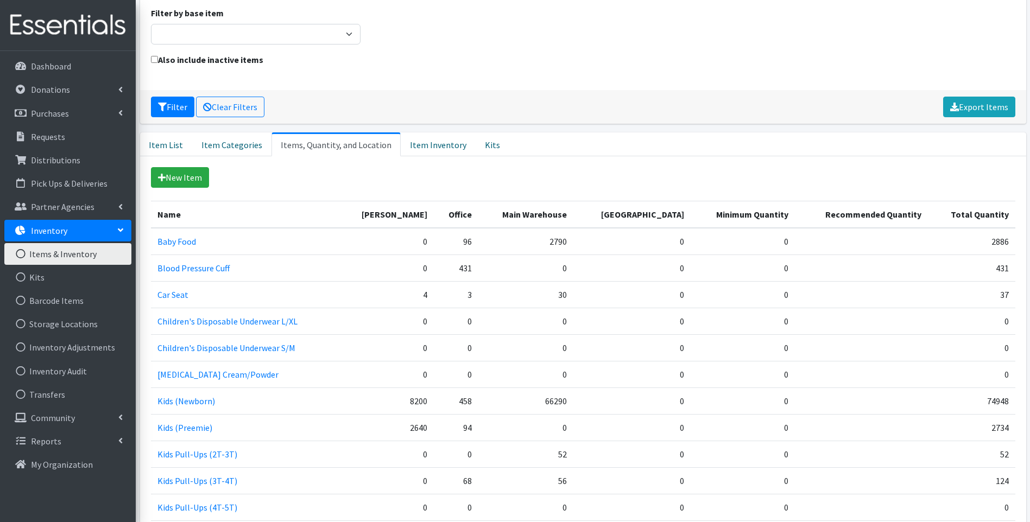
scroll to position [89, 0]
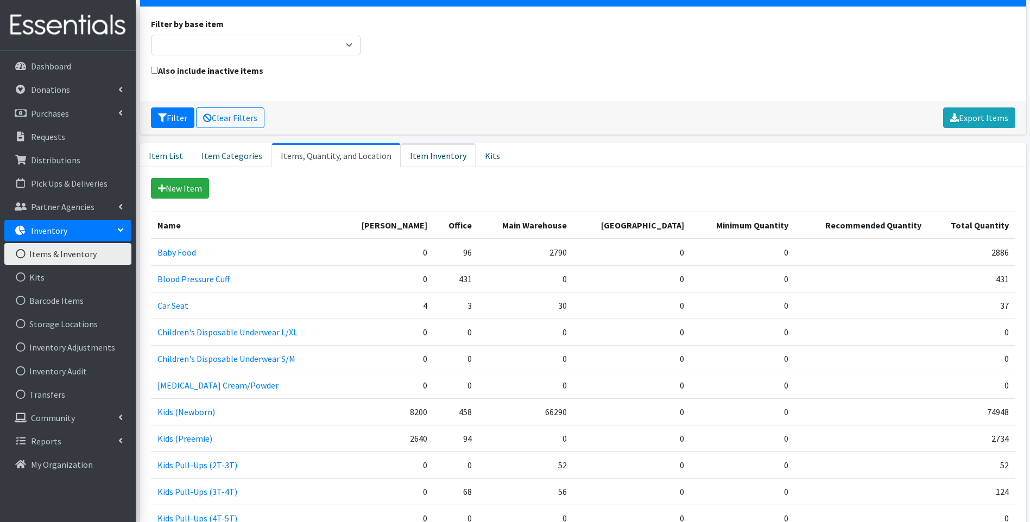
click at [429, 156] on link "Item Inventory" at bounding box center [438, 155] width 75 height 24
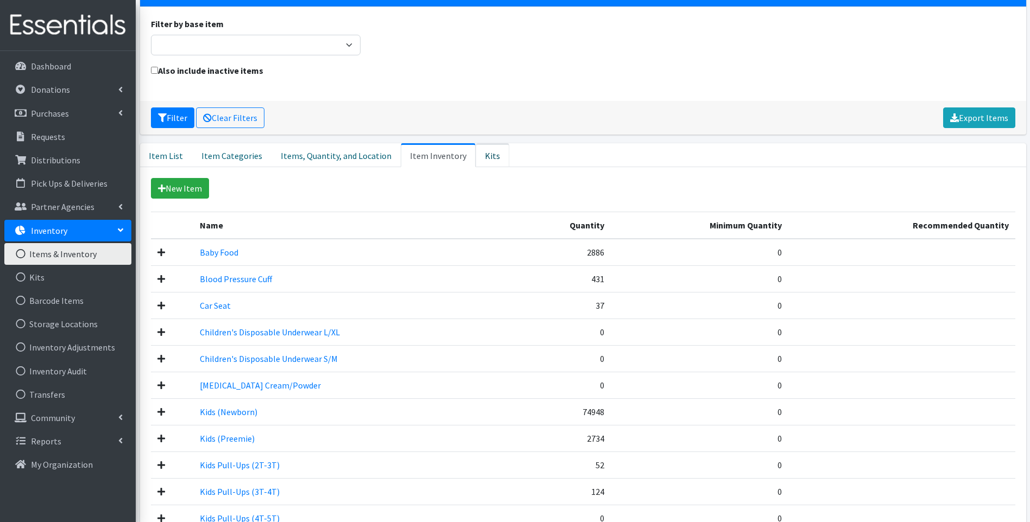
click at [483, 154] on link "Kits" at bounding box center [493, 155] width 34 height 24
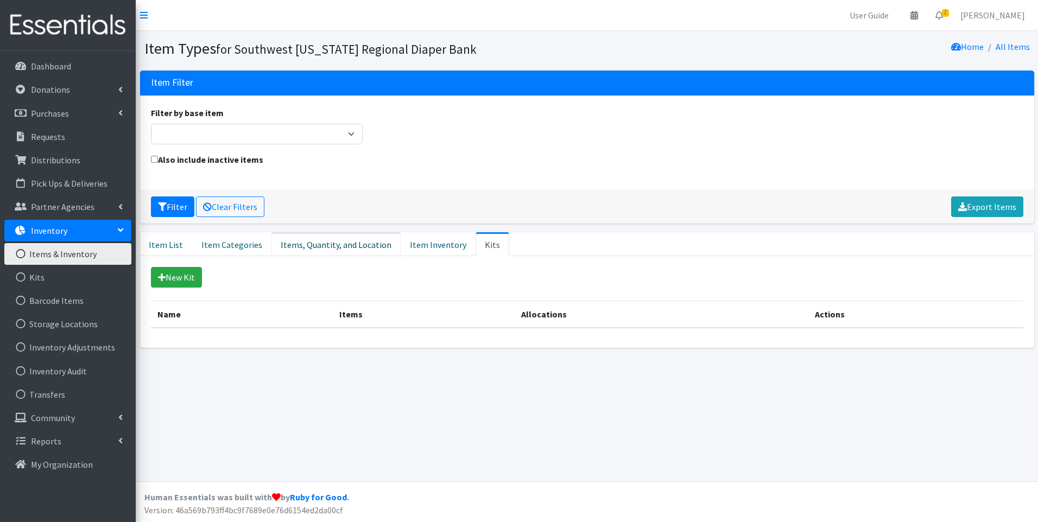
click at [316, 243] on link "Items, Quantity, and Location" at bounding box center [336, 244] width 129 height 24
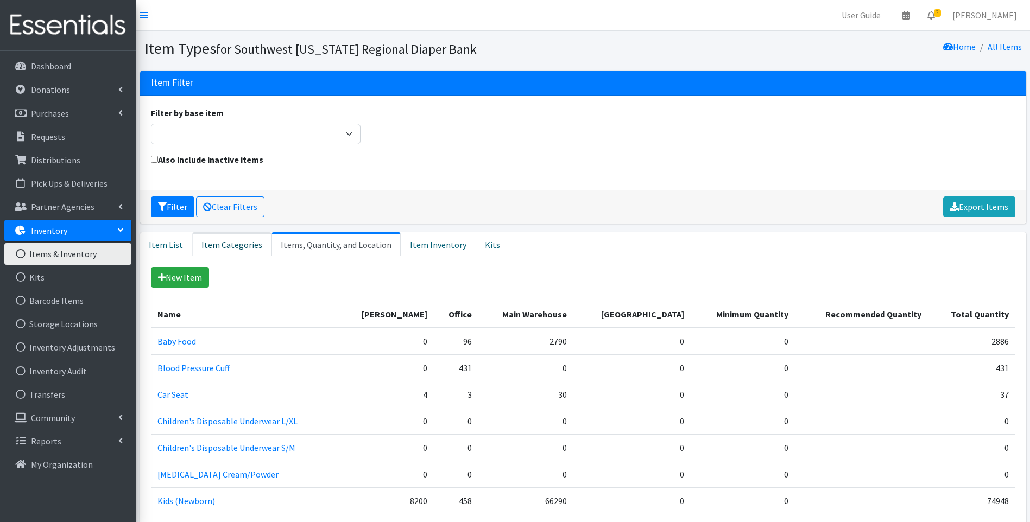
click at [215, 241] on link "Item Categories" at bounding box center [231, 244] width 79 height 24
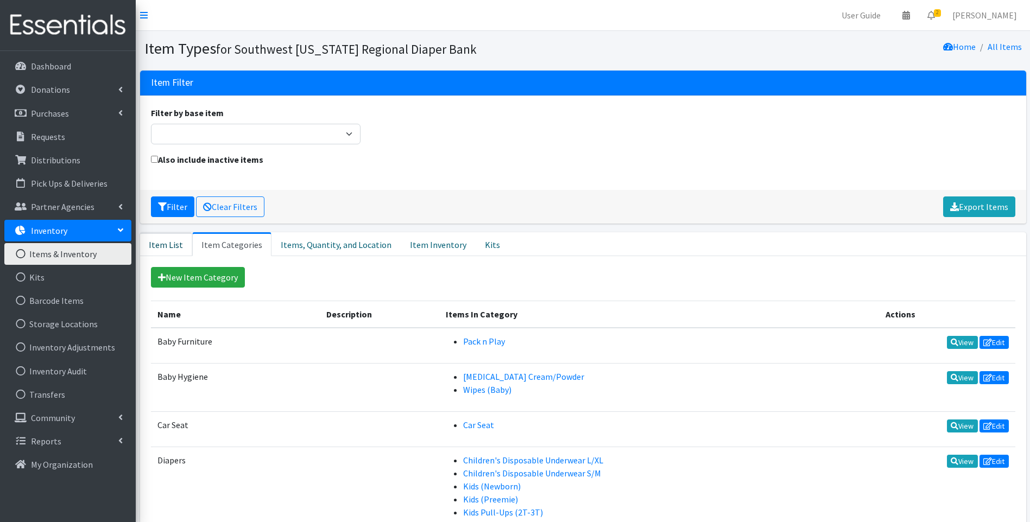
click at [166, 250] on link "Item List" at bounding box center [166, 244] width 52 height 24
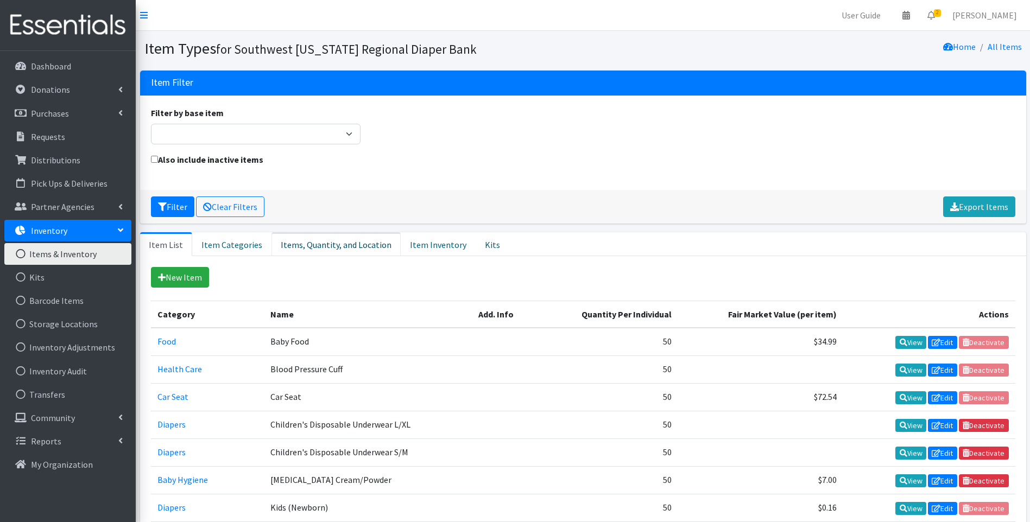
click at [337, 243] on link "Items, Quantity, and Location" at bounding box center [336, 244] width 129 height 24
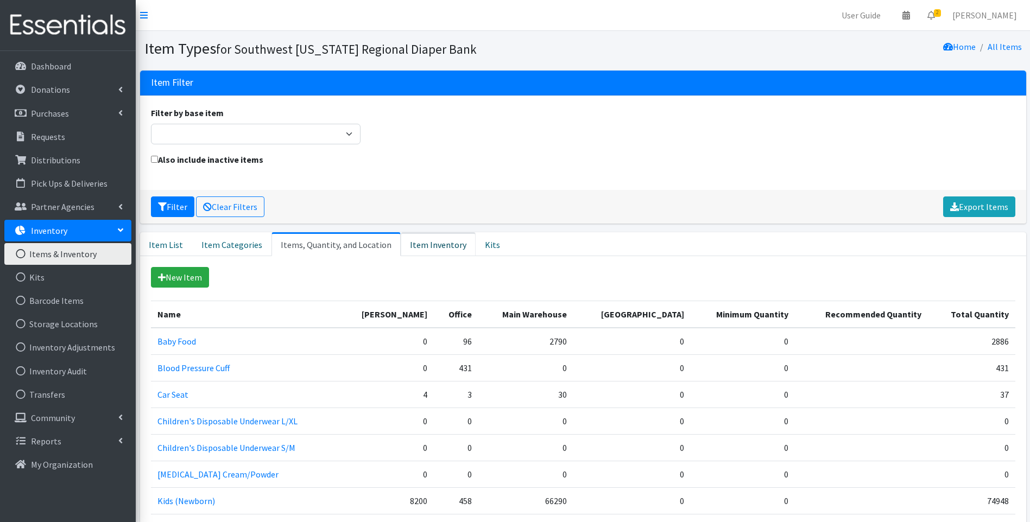
drag, startPoint x: 427, startPoint y: 240, endPoint x: 406, endPoint y: 234, distance: 22.0
click at [426, 240] on link "Item Inventory" at bounding box center [438, 244] width 75 height 24
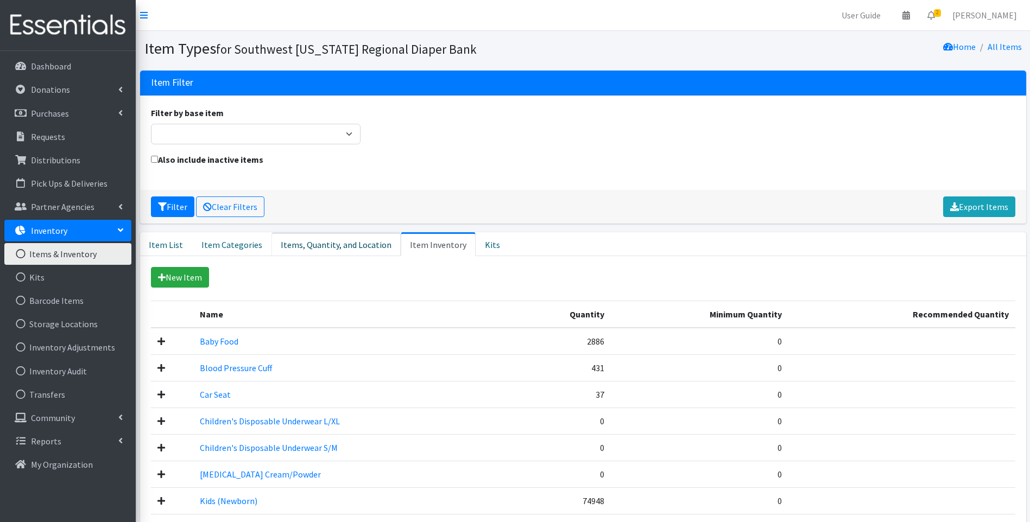
click at [329, 248] on link "Items, Quantity, and Location" at bounding box center [336, 244] width 129 height 24
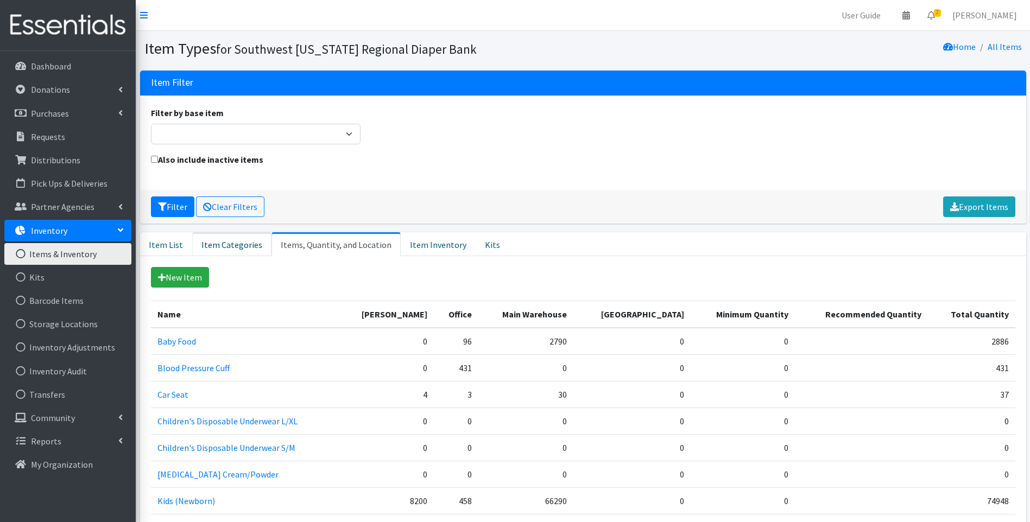
click at [231, 237] on link "Item Categories" at bounding box center [231, 244] width 79 height 24
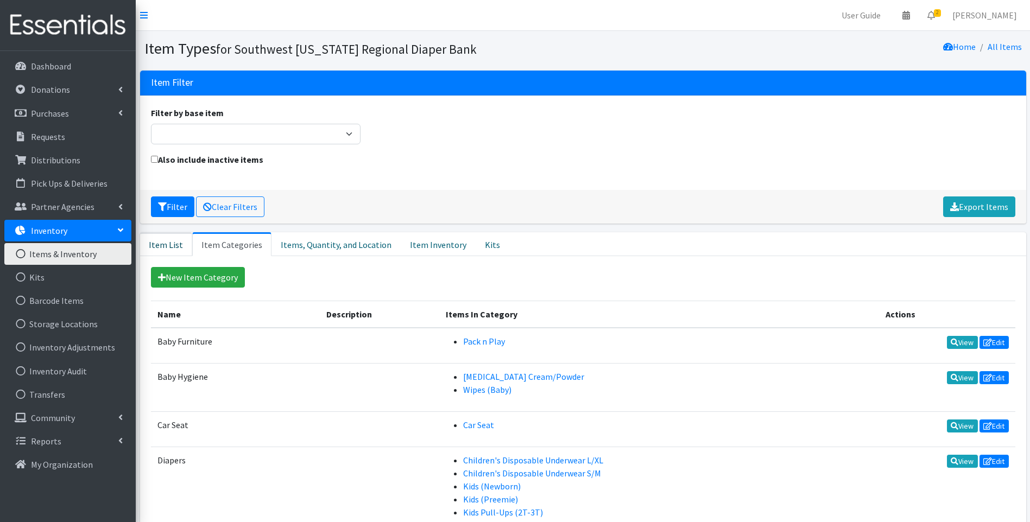
click at [180, 240] on link "Item List" at bounding box center [166, 244] width 52 height 24
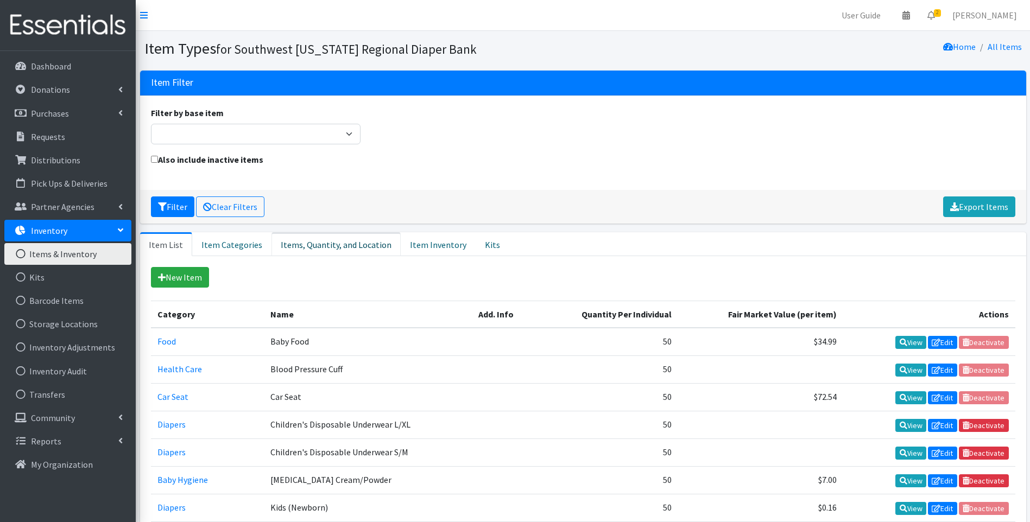
click at [361, 242] on link "Items, Quantity, and Location" at bounding box center [336, 244] width 129 height 24
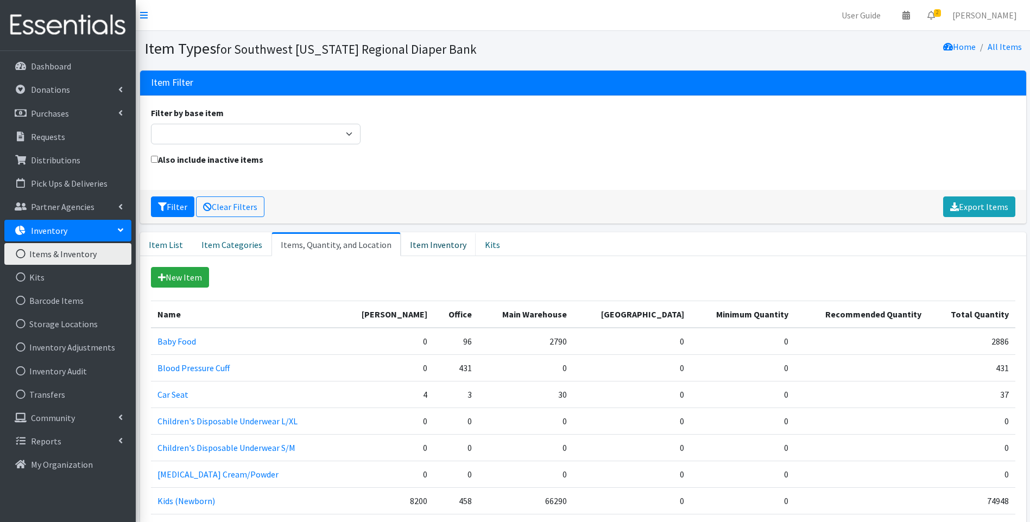
drag, startPoint x: 432, startPoint y: 242, endPoint x: 361, endPoint y: 257, distance: 72.8
click at [431, 242] on link "Item Inventory" at bounding box center [438, 244] width 75 height 24
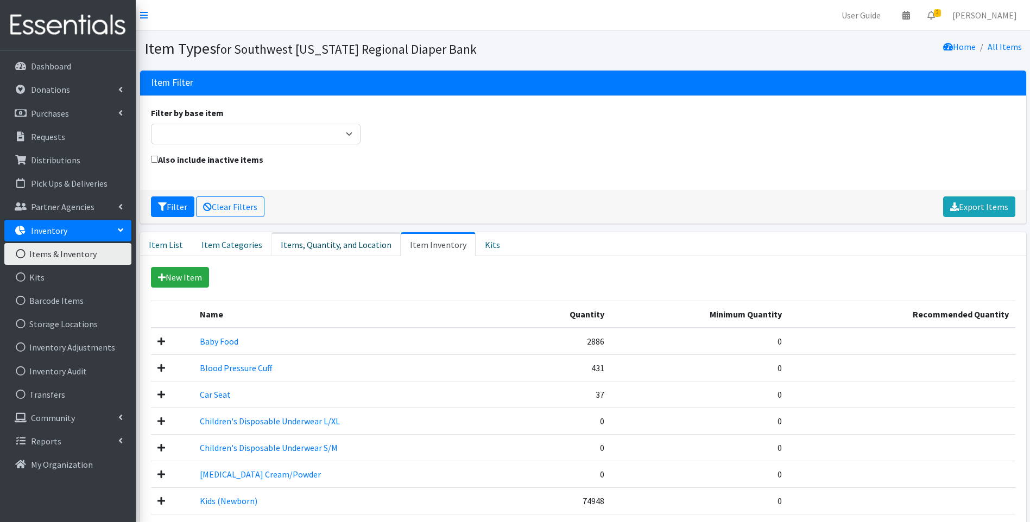
click at [312, 246] on link "Items, Quantity, and Location" at bounding box center [336, 244] width 129 height 24
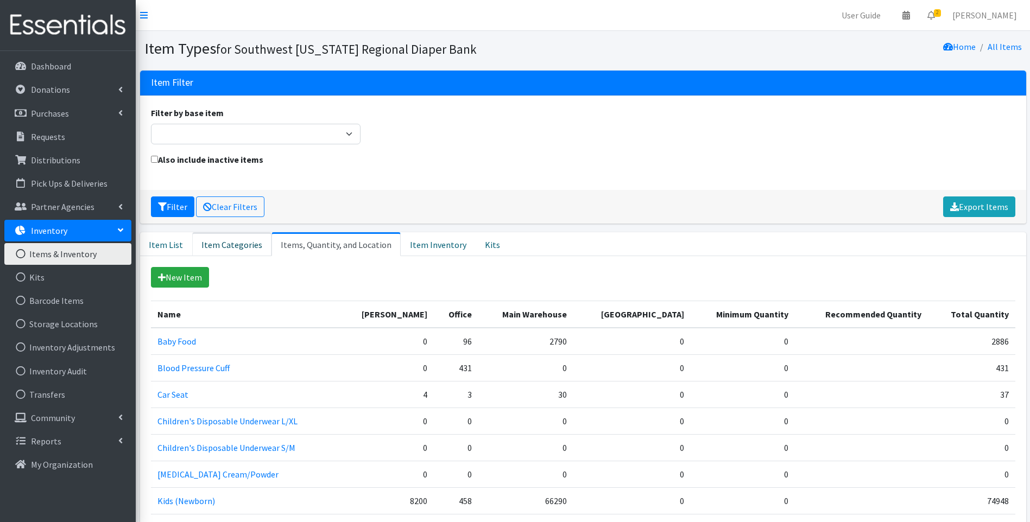
click at [215, 238] on link "Item Categories" at bounding box center [231, 244] width 79 height 24
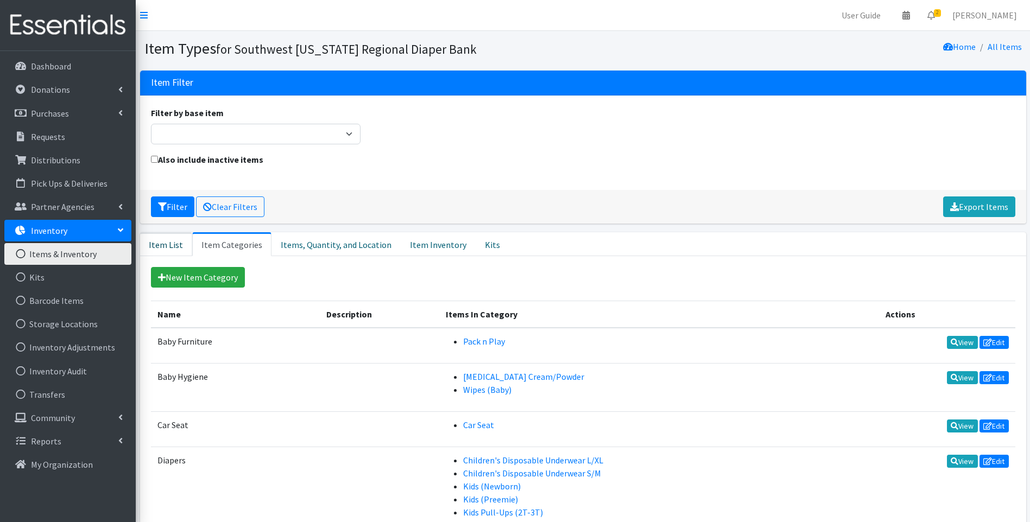
click at [163, 237] on link "Item List" at bounding box center [166, 244] width 52 height 24
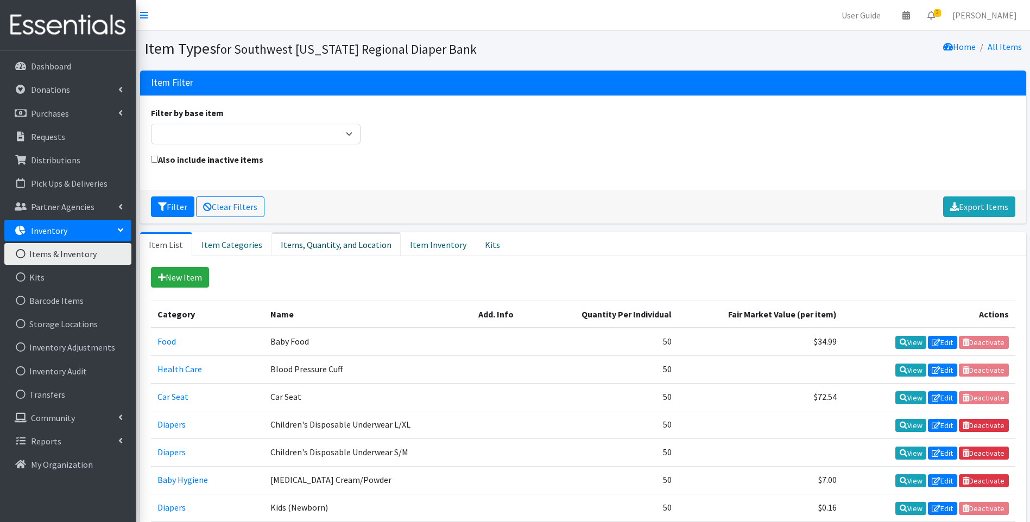
click at [352, 244] on link "Items, Quantity, and Location" at bounding box center [336, 244] width 129 height 24
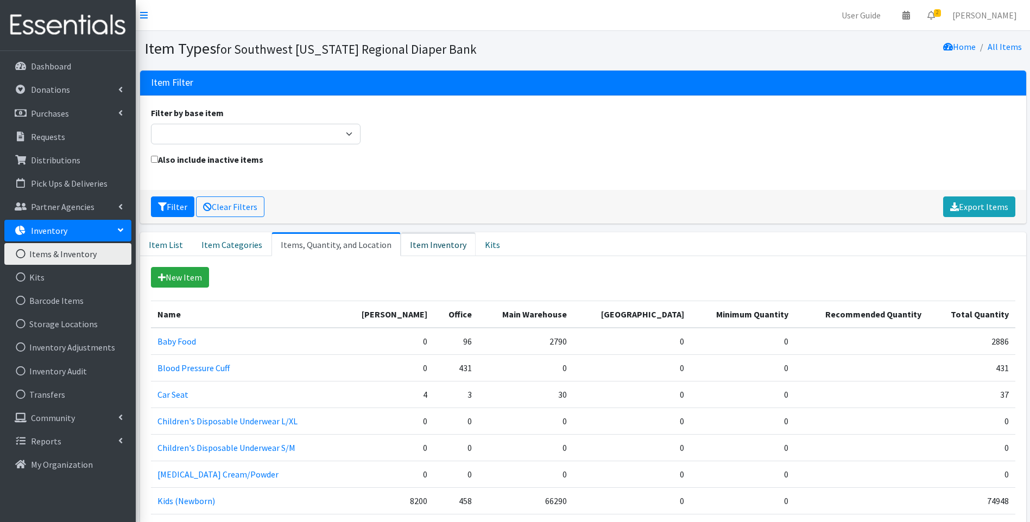
click at [446, 240] on link "Item Inventory" at bounding box center [438, 244] width 75 height 24
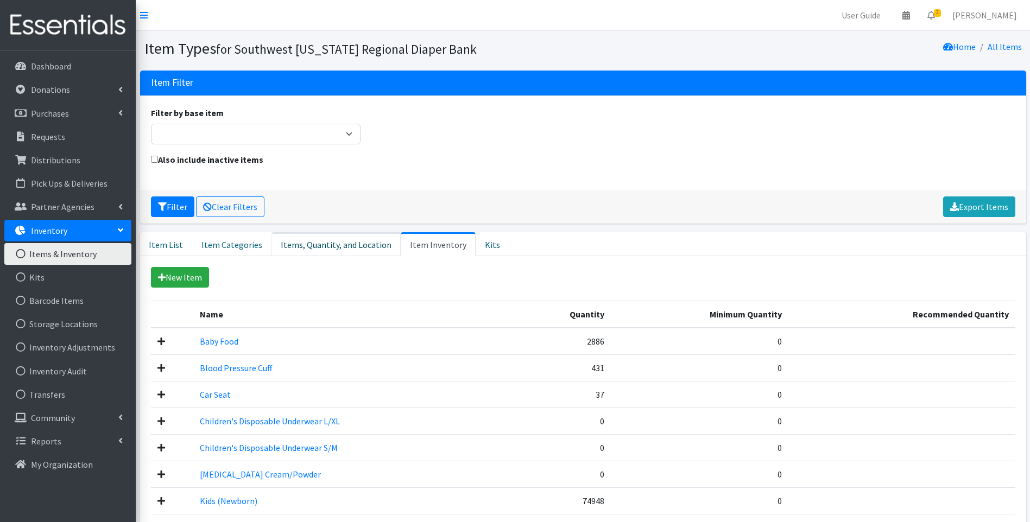
click at [334, 240] on link "Items, Quantity, and Location" at bounding box center [336, 244] width 129 height 24
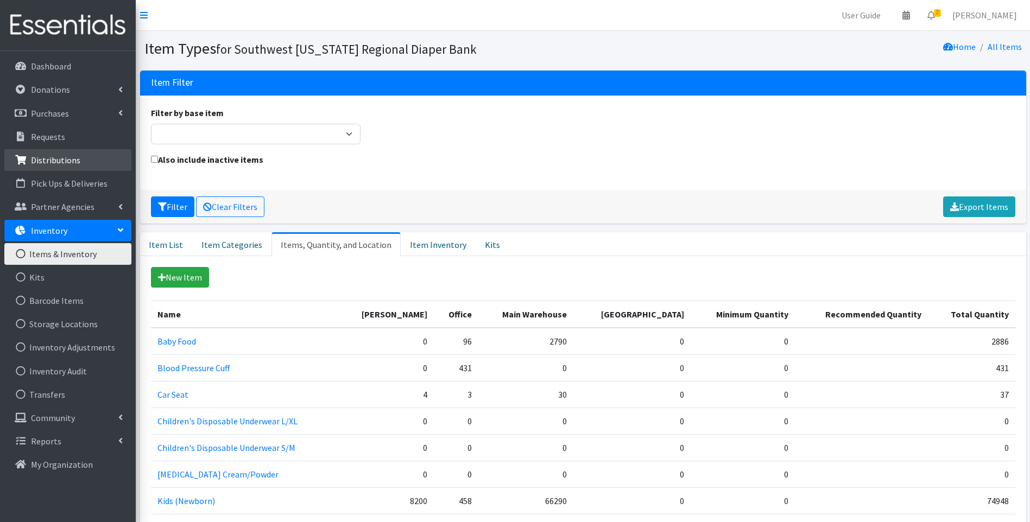
click at [56, 153] on link "Distributions" at bounding box center [67, 160] width 127 height 22
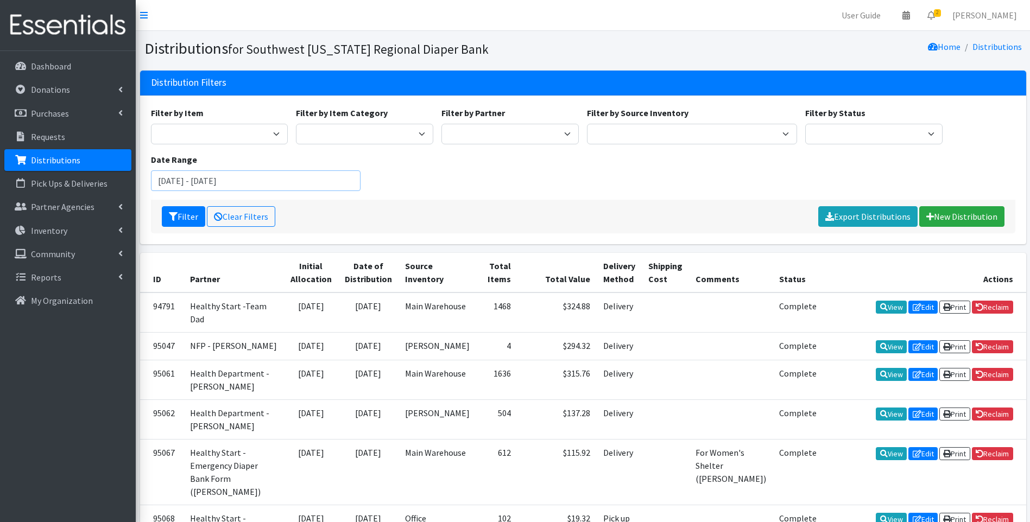
click at [311, 179] on input "[DATE] - [DATE]" at bounding box center [256, 181] width 210 height 21
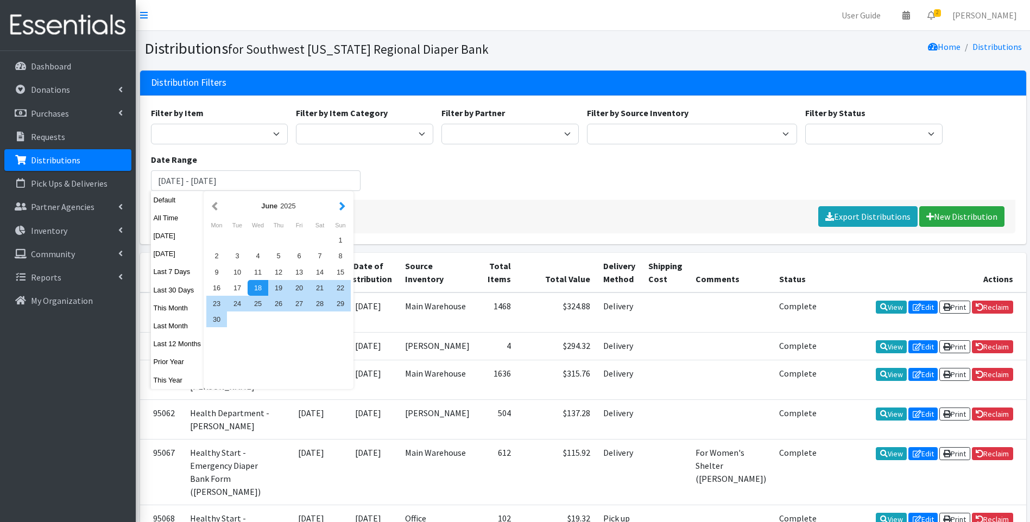
click at [342, 205] on button "button" at bounding box center [342, 206] width 11 height 14
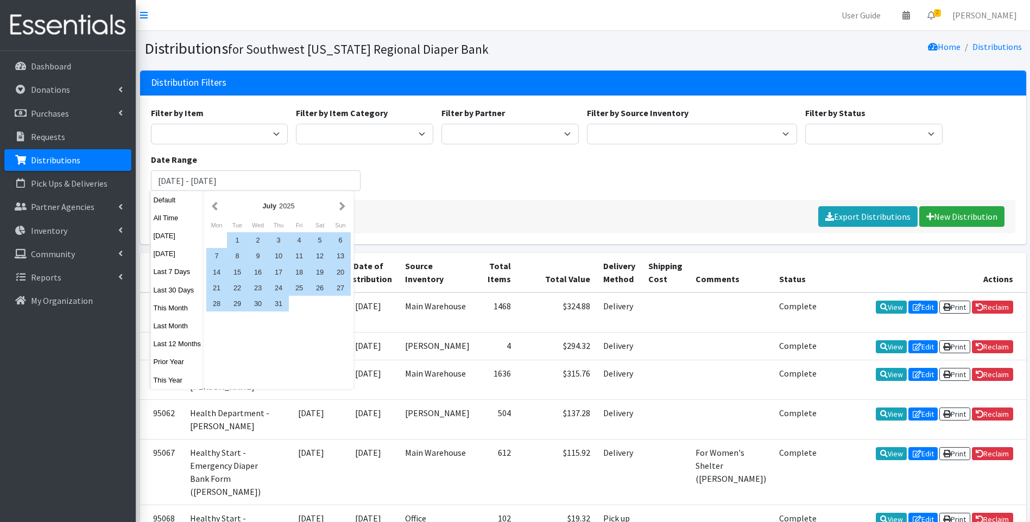
click at [342, 205] on button "button" at bounding box center [342, 206] width 11 height 14
click at [299, 237] on div "1" at bounding box center [299, 240] width 21 height 16
click at [339, 301] on div "31" at bounding box center [340, 304] width 21 height 16
type input "[DATE] - [DATE]"
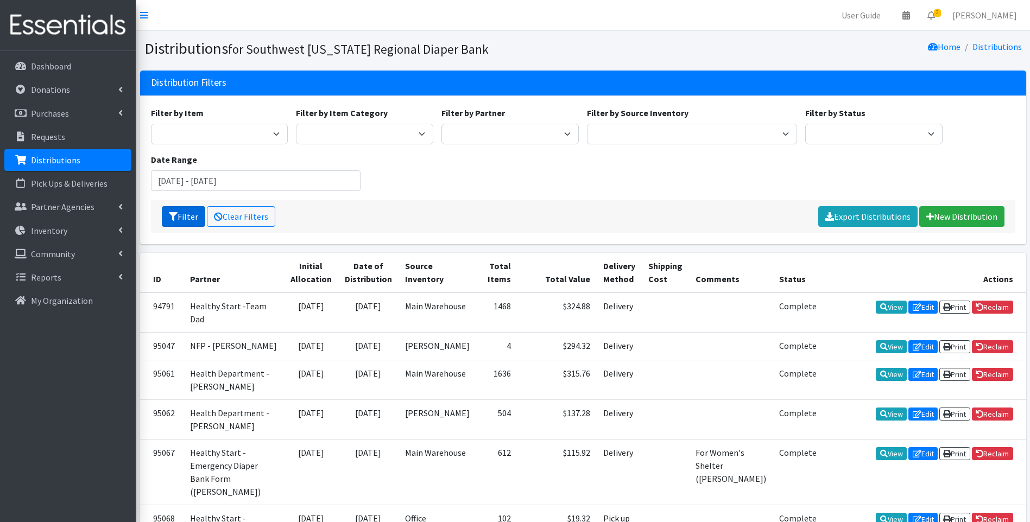
click at [179, 210] on button "Filter" at bounding box center [183, 216] width 43 height 21
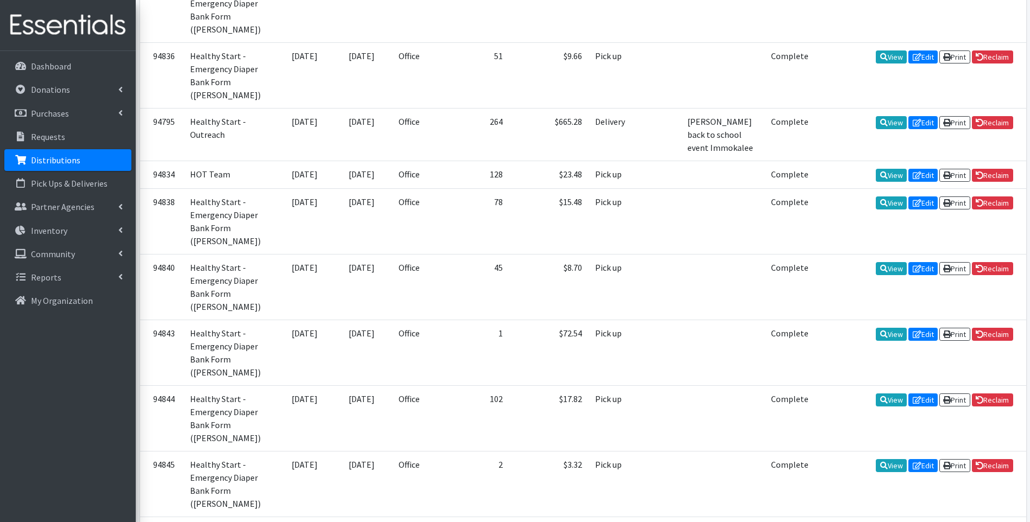
scroll to position [1156, 0]
